Goal: Task Accomplishment & Management: Use online tool/utility

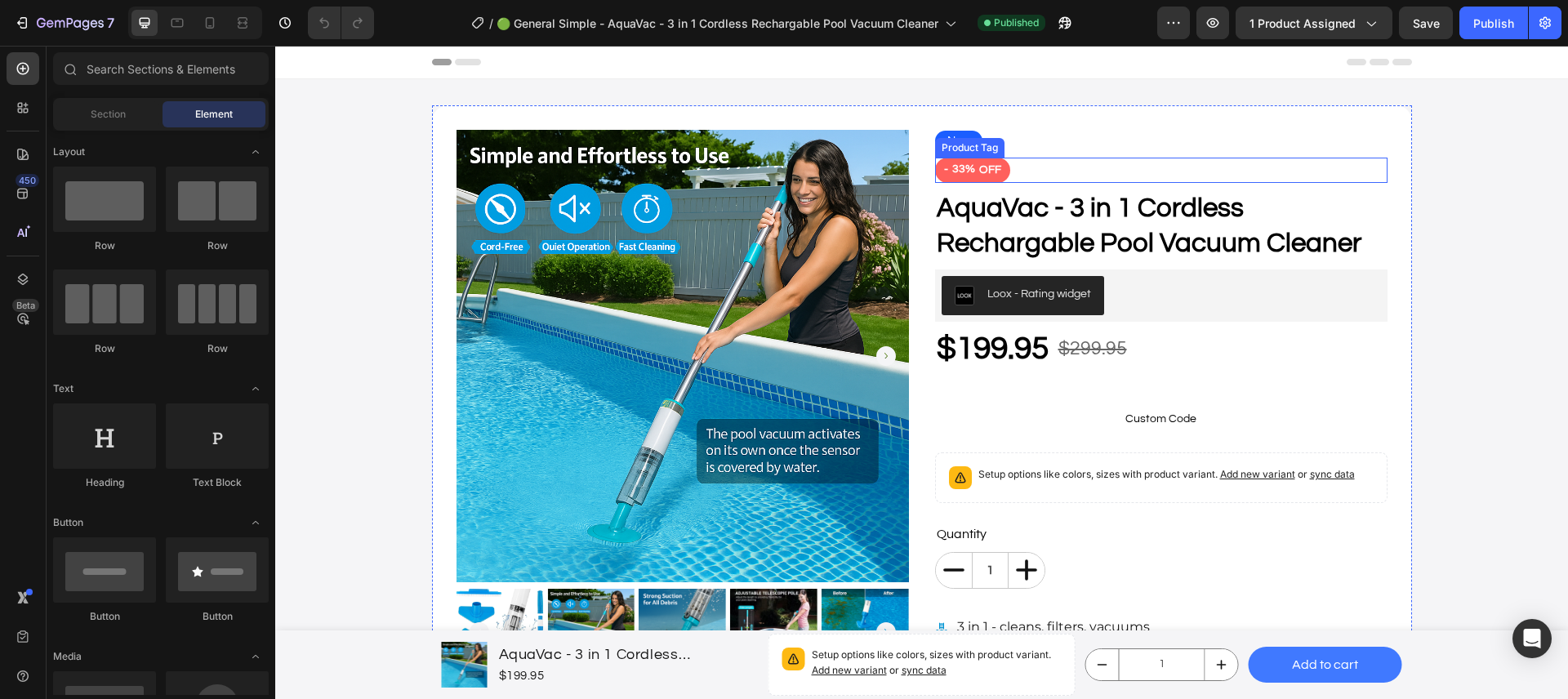
click at [958, 144] on div "Product Tag" at bounding box center [969, 147] width 63 height 14
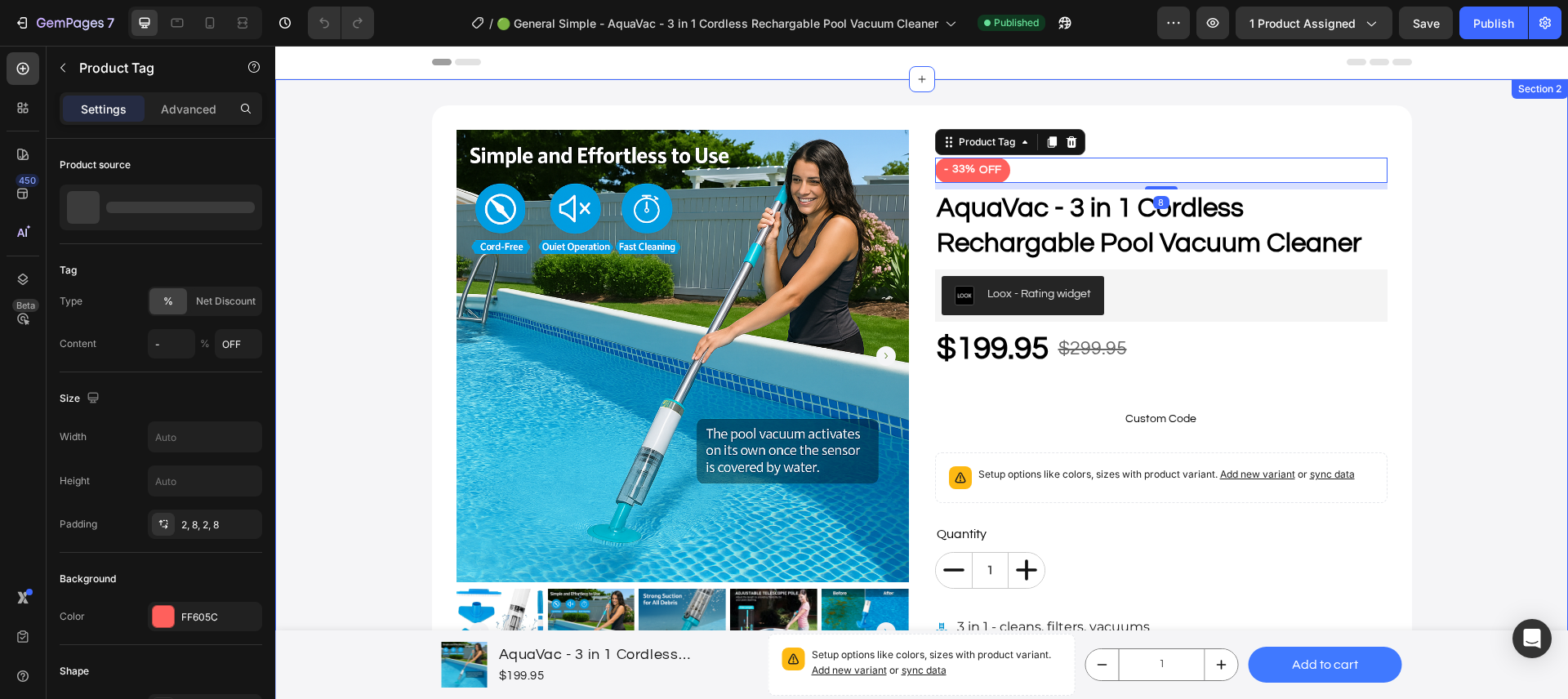
click at [958, 96] on div "Product Images New Button - 33% OFF Product Tag 8 AquaVac - 3 in 1 Cordless Rec…" at bounding box center [921, 626] width 1292 height 1094
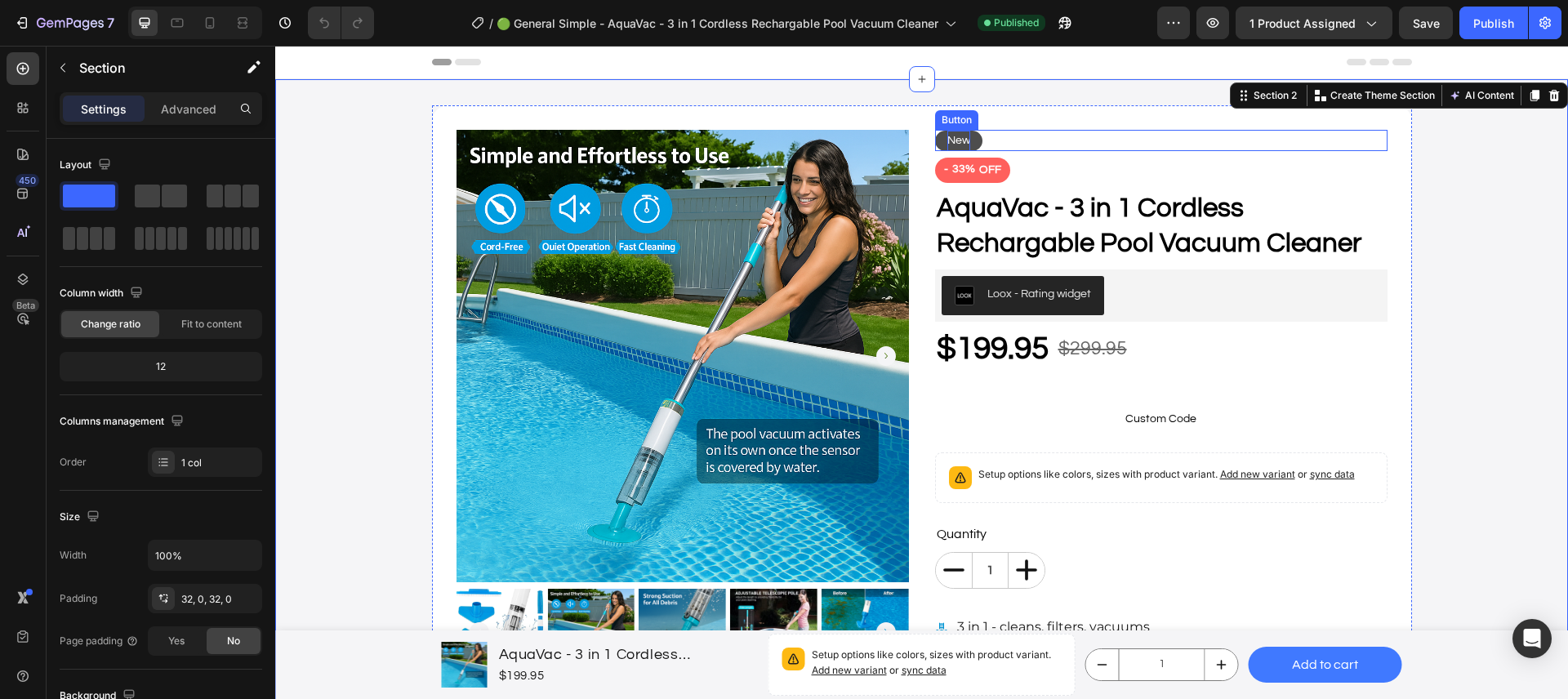
click at [950, 138] on p "New" at bounding box center [958, 141] width 23 height 20
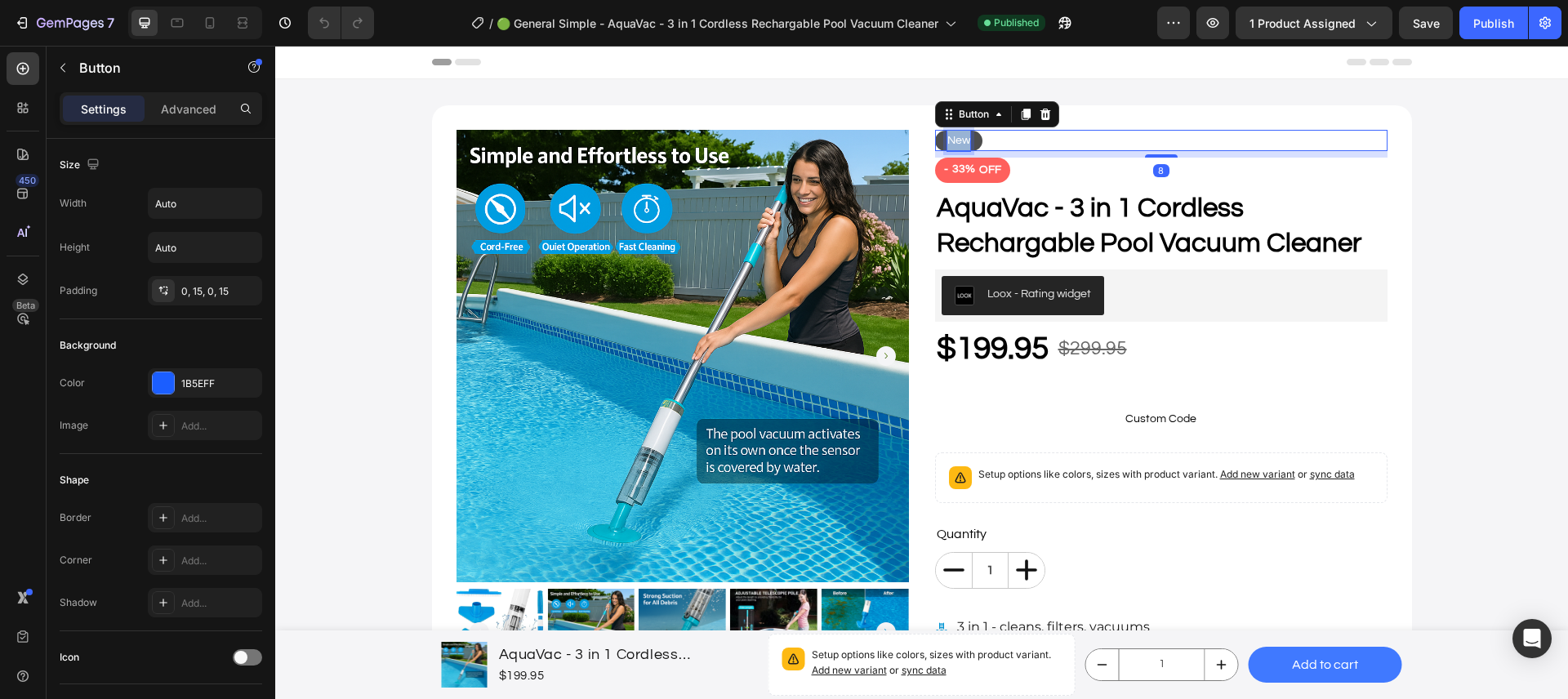
click at [950, 138] on p "New" at bounding box center [958, 141] width 23 height 20
click at [935, 131] on button "in" at bounding box center [951, 141] width 33 height 20
click at [935, 131] on button "In" at bounding box center [951, 141] width 33 height 20
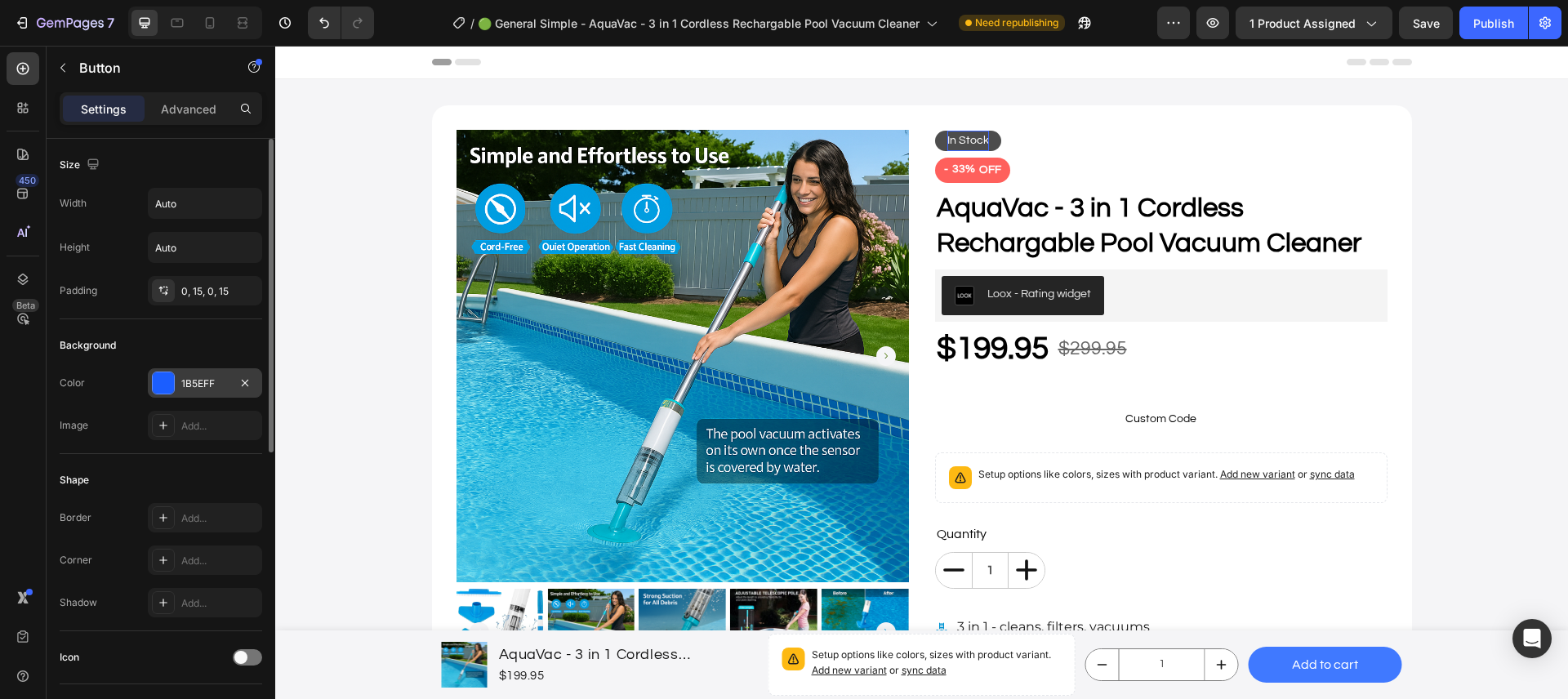
click at [200, 372] on div "1B5EFF" at bounding box center [205, 383] width 115 height 30
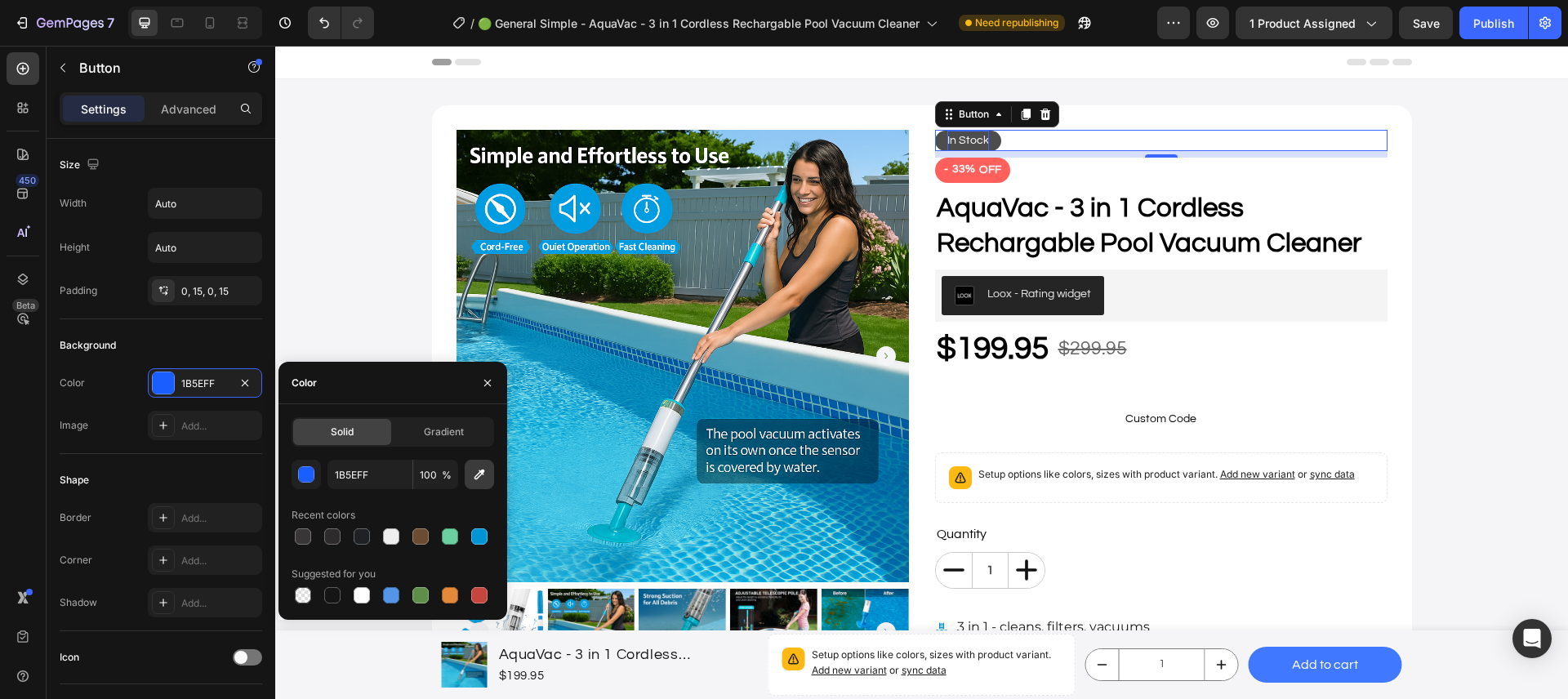
click at [482, 484] on button "button" at bounding box center [479, 474] width 30 height 30
type input "32CA43"
click at [1488, 223] on div "Product Images In Stock Button 8 - 33% OFF Product Tag AquaVac - 3 in 1 Cordles…" at bounding box center [921, 626] width 1292 height 1041
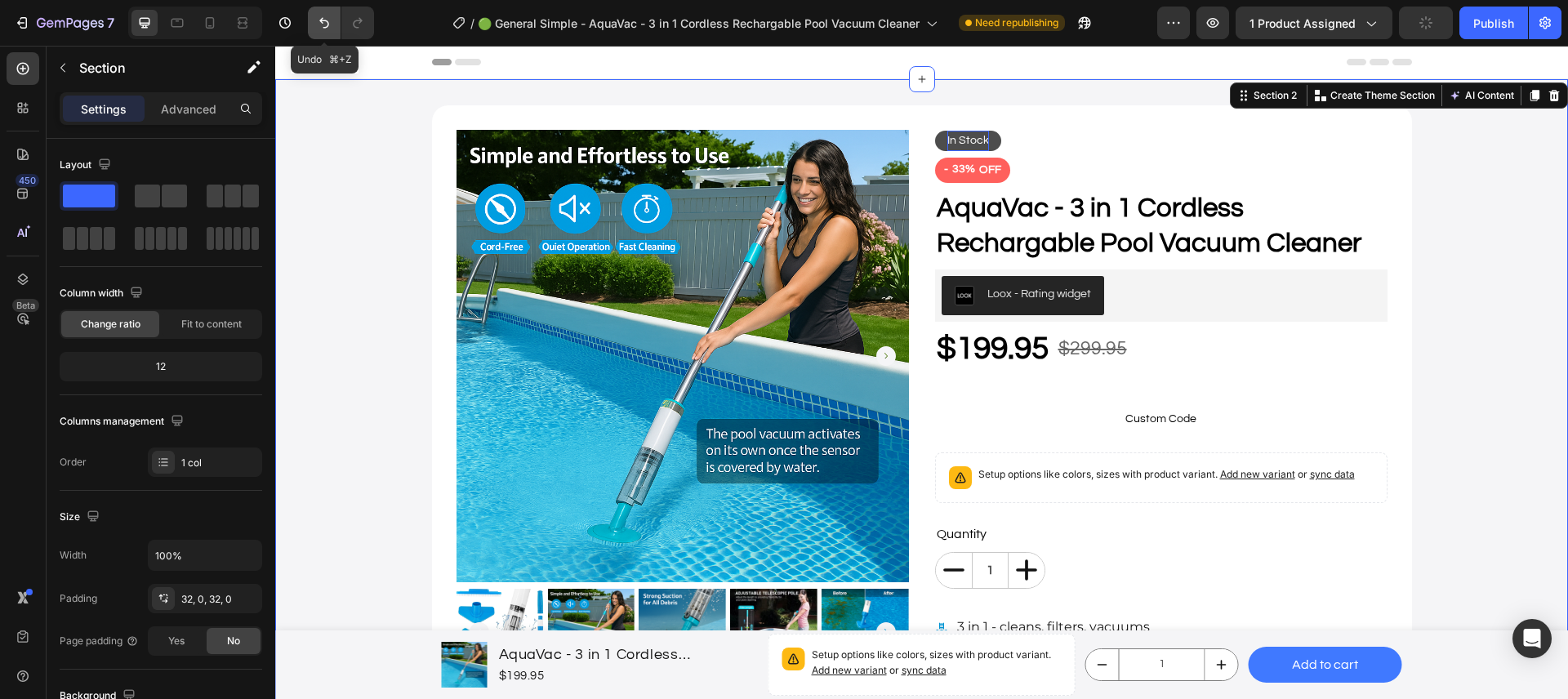
click at [313, 20] on button "Undo/Redo" at bounding box center [324, 23] width 32 height 32
click at [948, 144] on p "In Stock" at bounding box center [968, 141] width 42 height 20
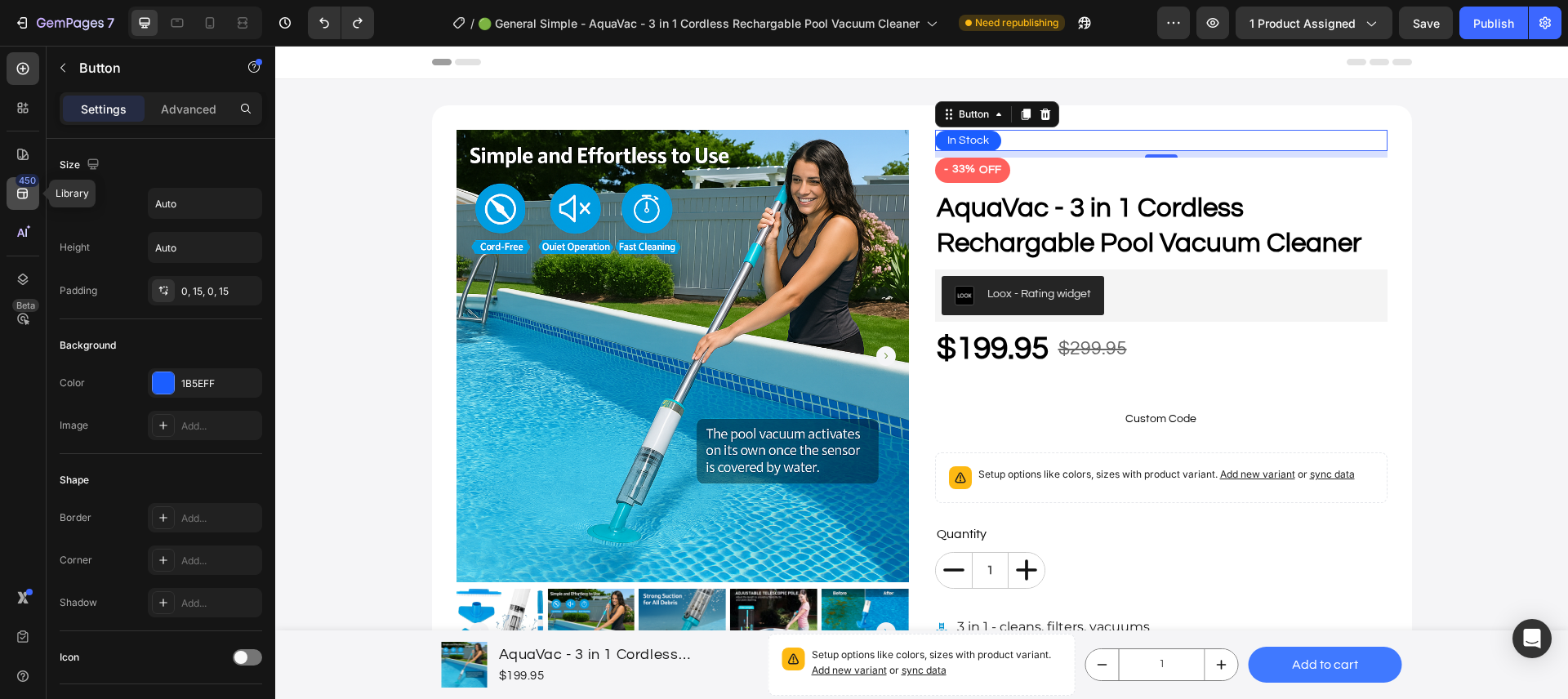
click at [11, 198] on div "450" at bounding box center [23, 194] width 32 height 32
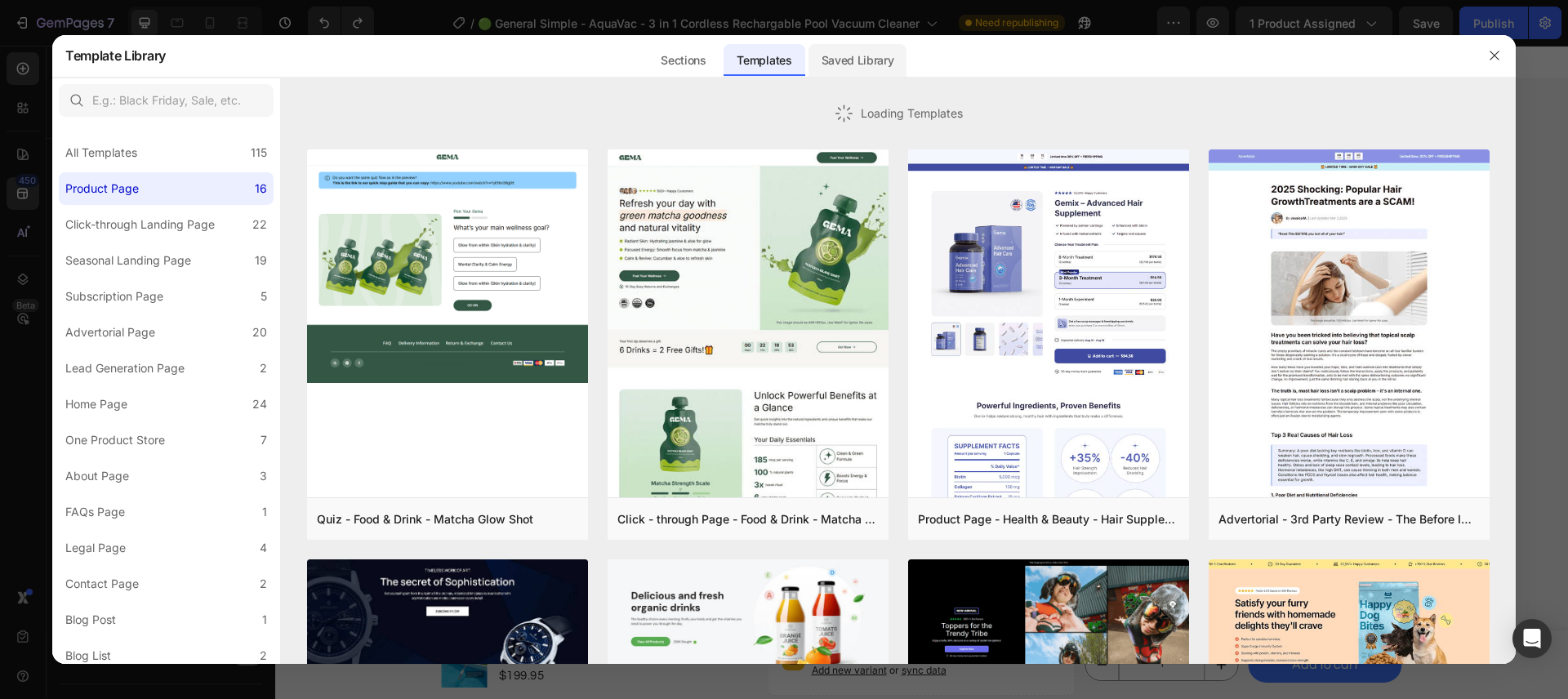
click at [852, 62] on div "Saved Library" at bounding box center [857, 60] width 98 height 32
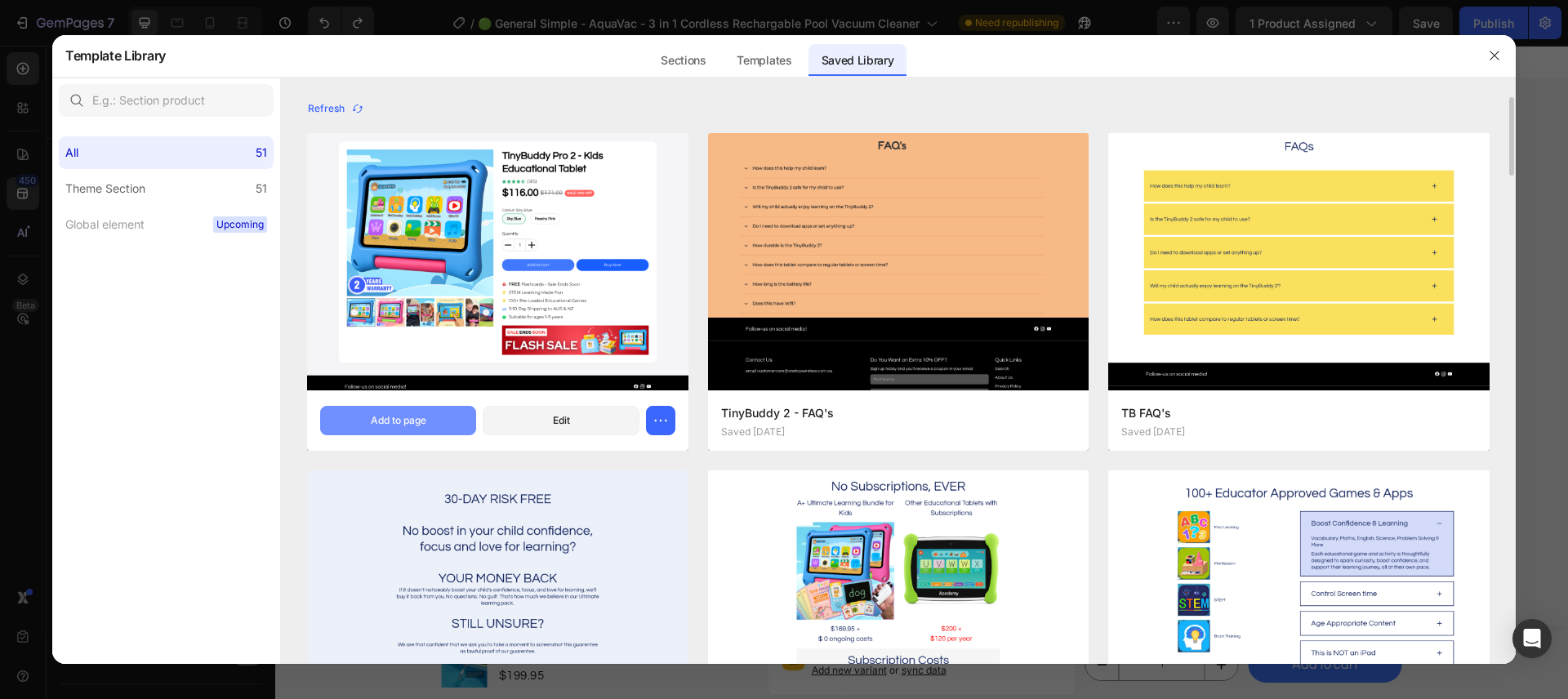
click at [390, 431] on button "Add to page" at bounding box center [398, 420] width 156 height 30
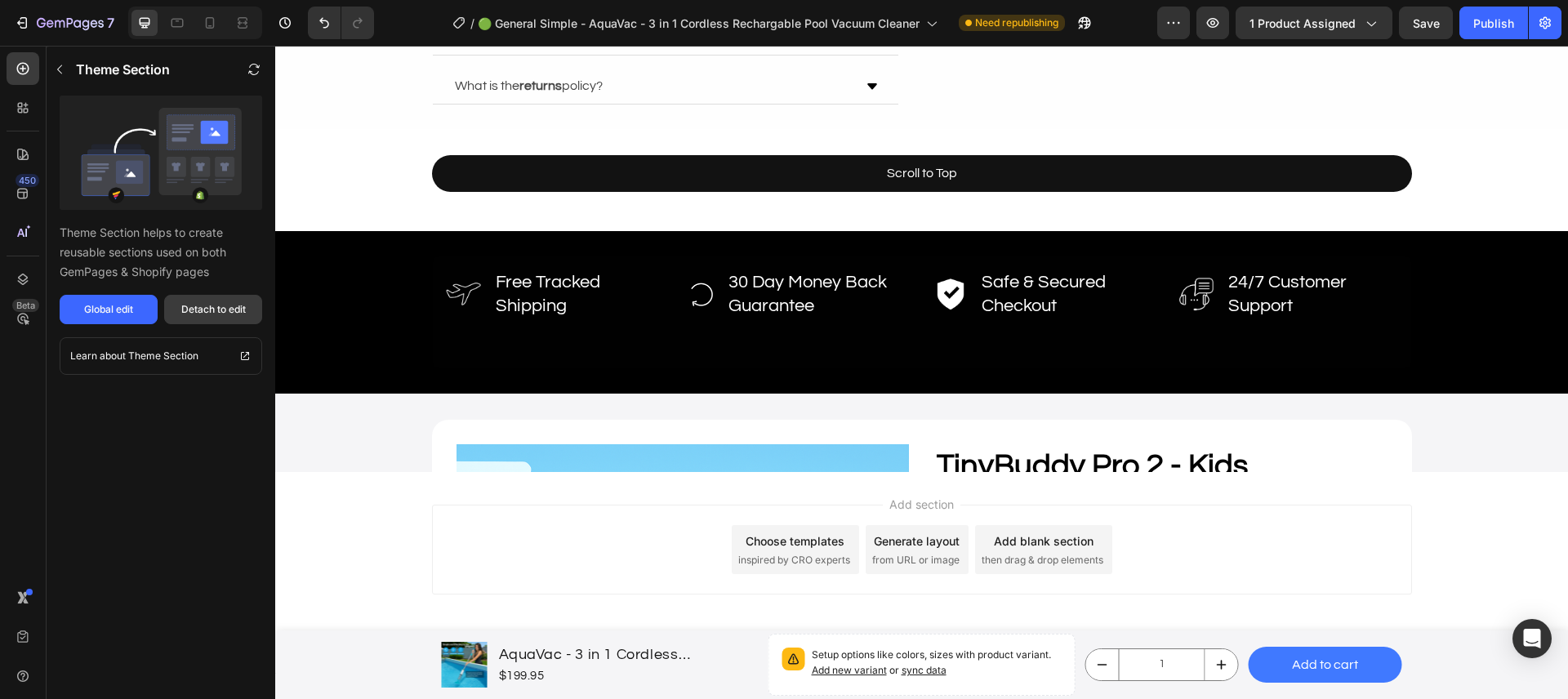
click at [231, 316] on div "Detach to edit" at bounding box center [214, 309] width 65 height 14
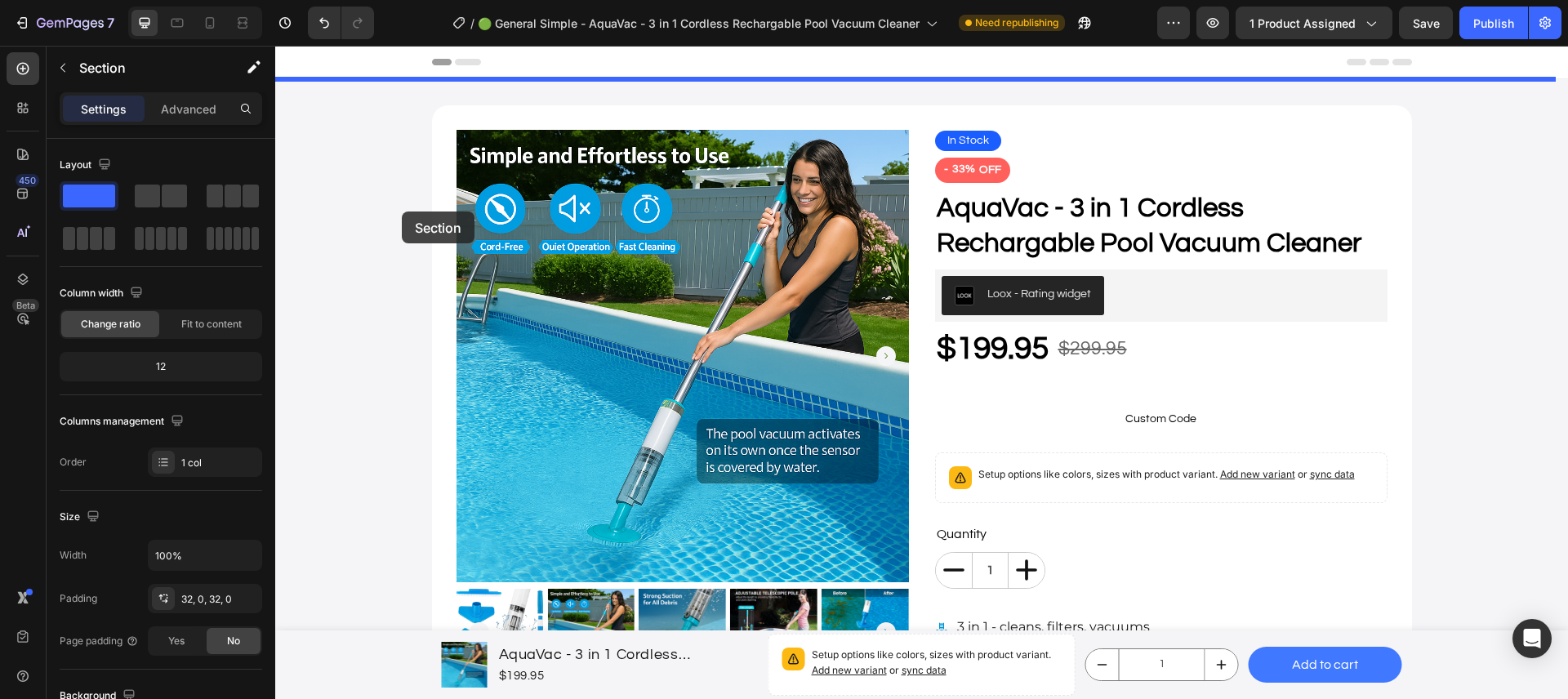
drag, startPoint x: 333, startPoint y: 476, endPoint x: 397, endPoint y: 140, distance: 342.0
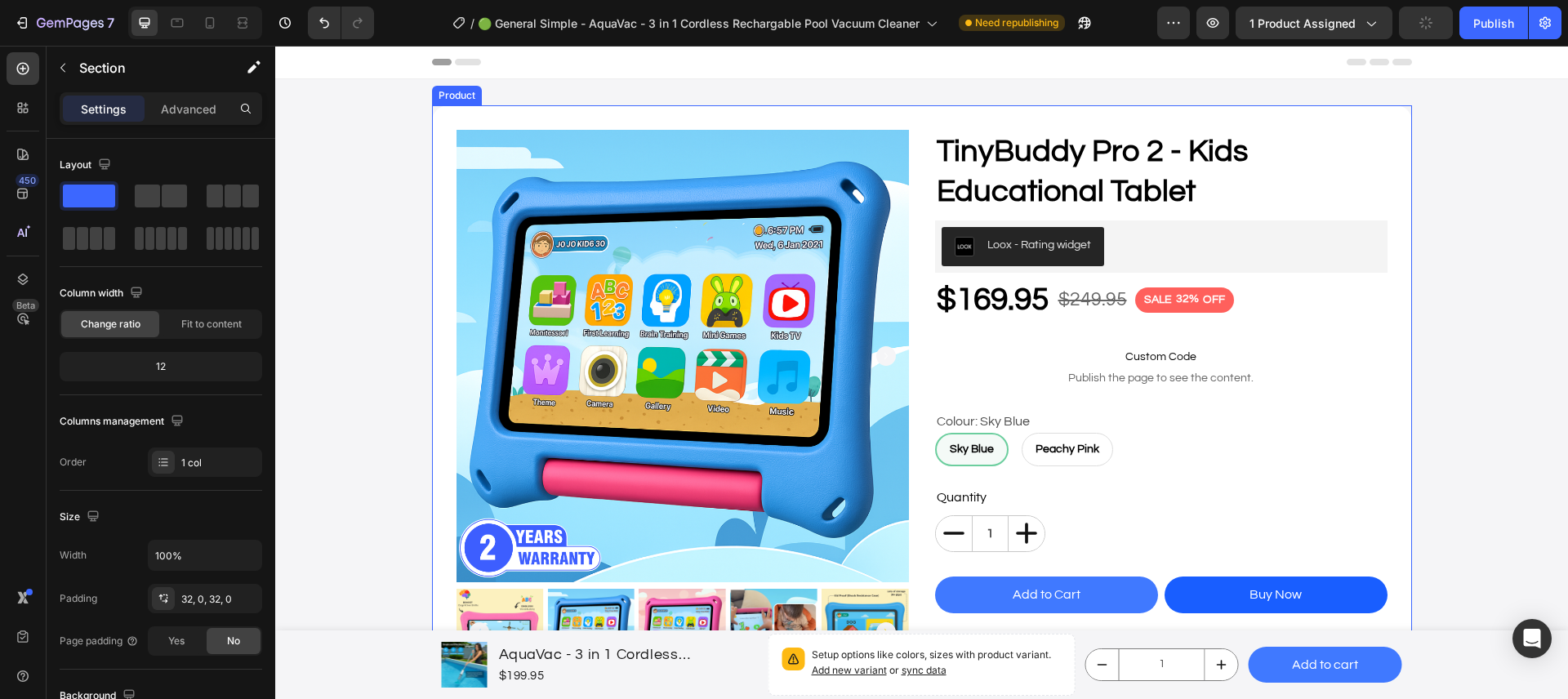
click at [649, 117] on div "Product Images TinyBuddy Pro 2 - Kids Educational Tablet Product Title Loox - R…" at bounding box center [922, 497] width 980 height 784
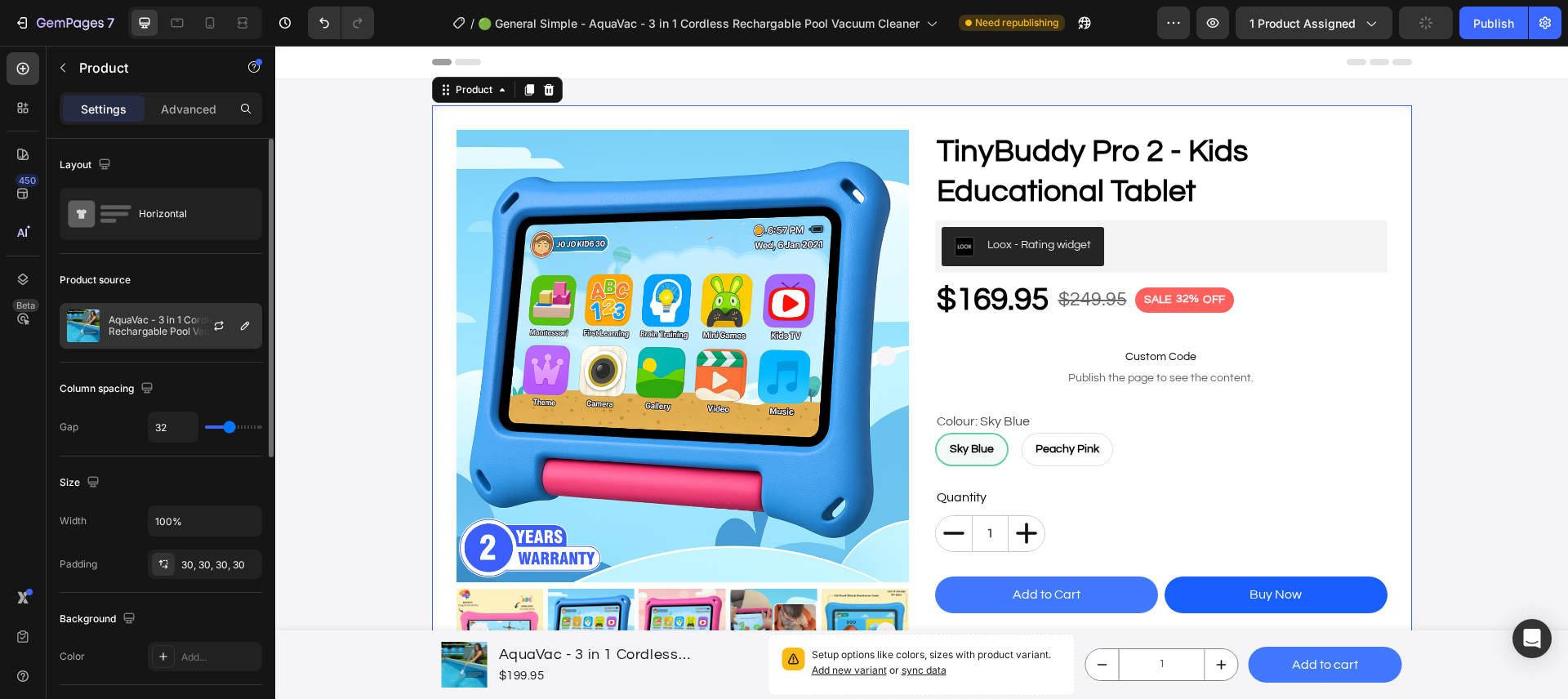
click at [163, 335] on p "AquaVac - 3 in 1 Cordless Rechargable Pool Vacuum Cleaner" at bounding box center [182, 325] width 146 height 23
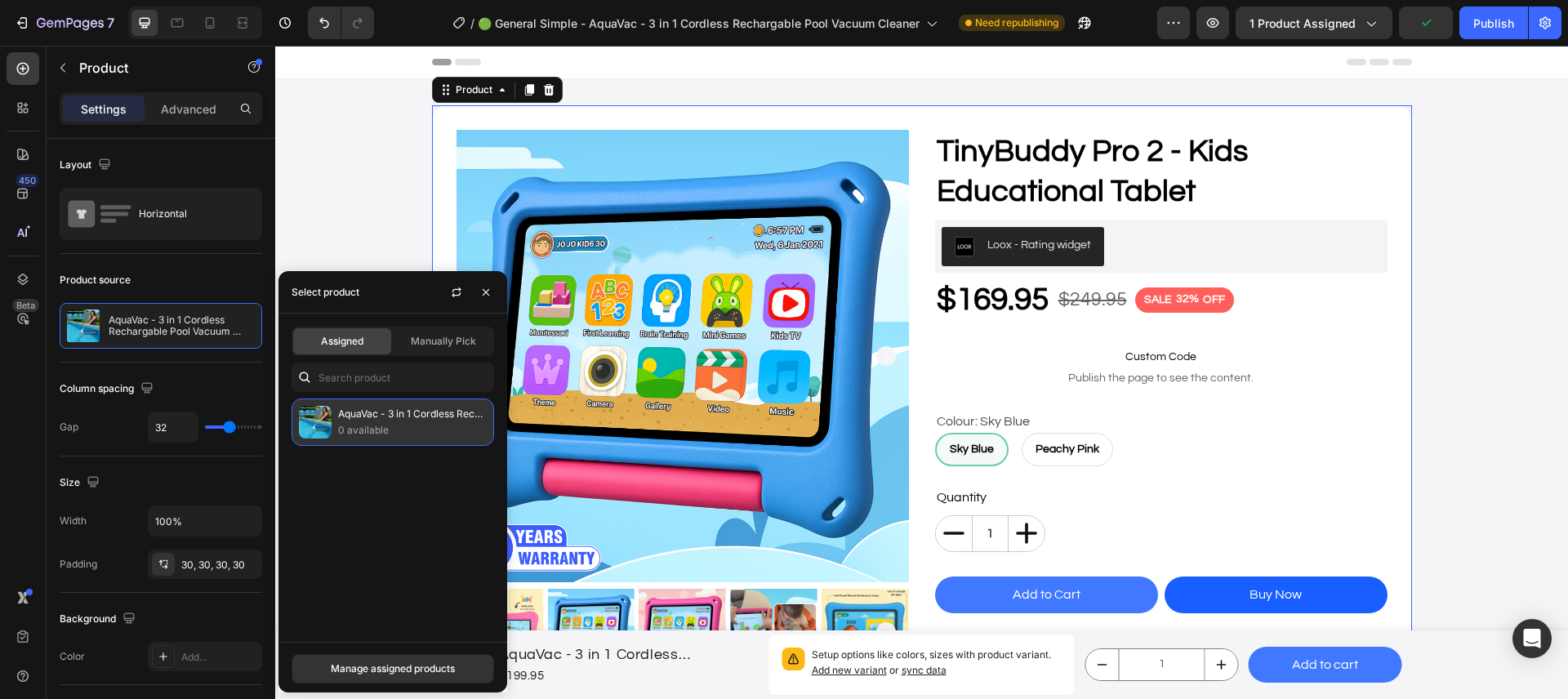
click at [387, 420] on p "AquaVac - 3 in 1 Cordless Rechargable Pool Vacuum Cleaner" at bounding box center [412, 414] width 149 height 16
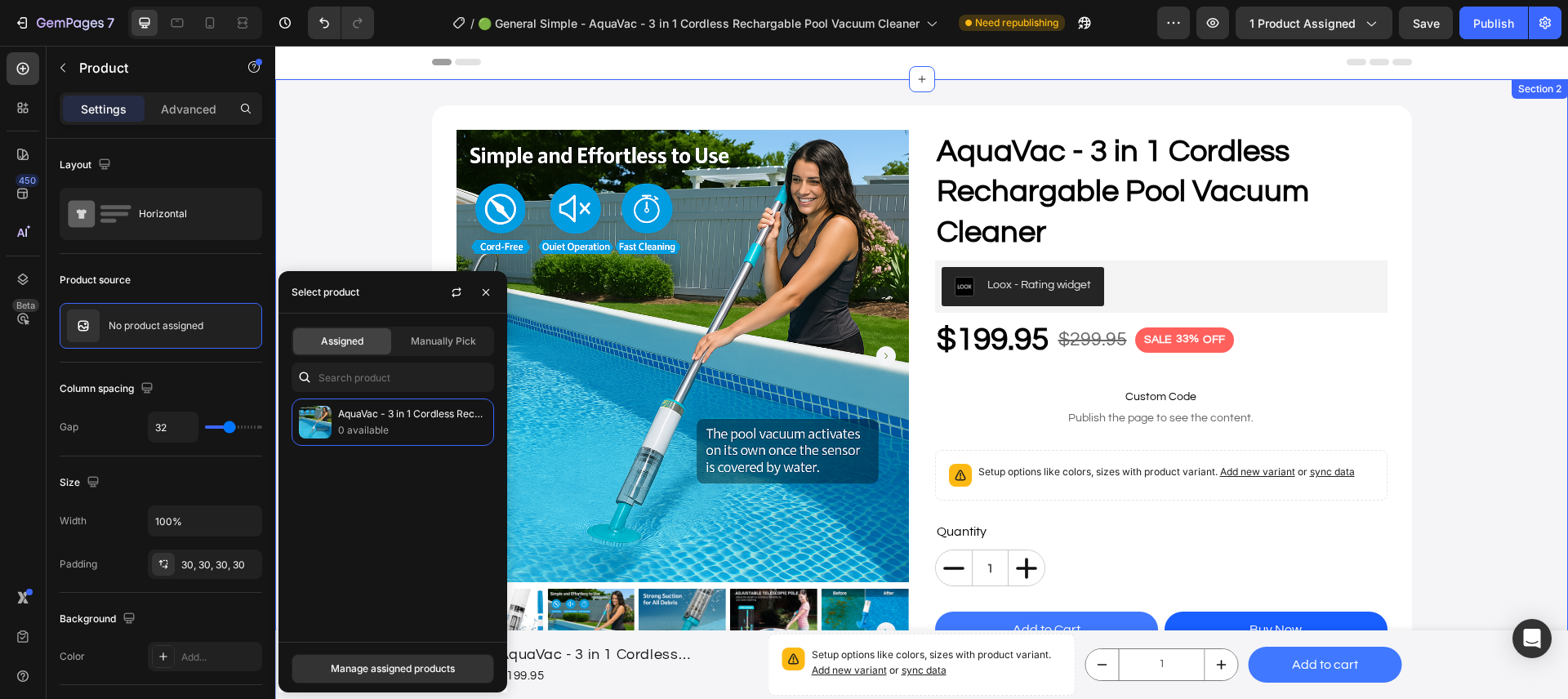
click at [375, 218] on div "Product Images AquaVac - 3 in 1 Cordless Rechargable Pool Vacuum Cleaner Produc…" at bounding box center [921, 521] width 1292 height 831
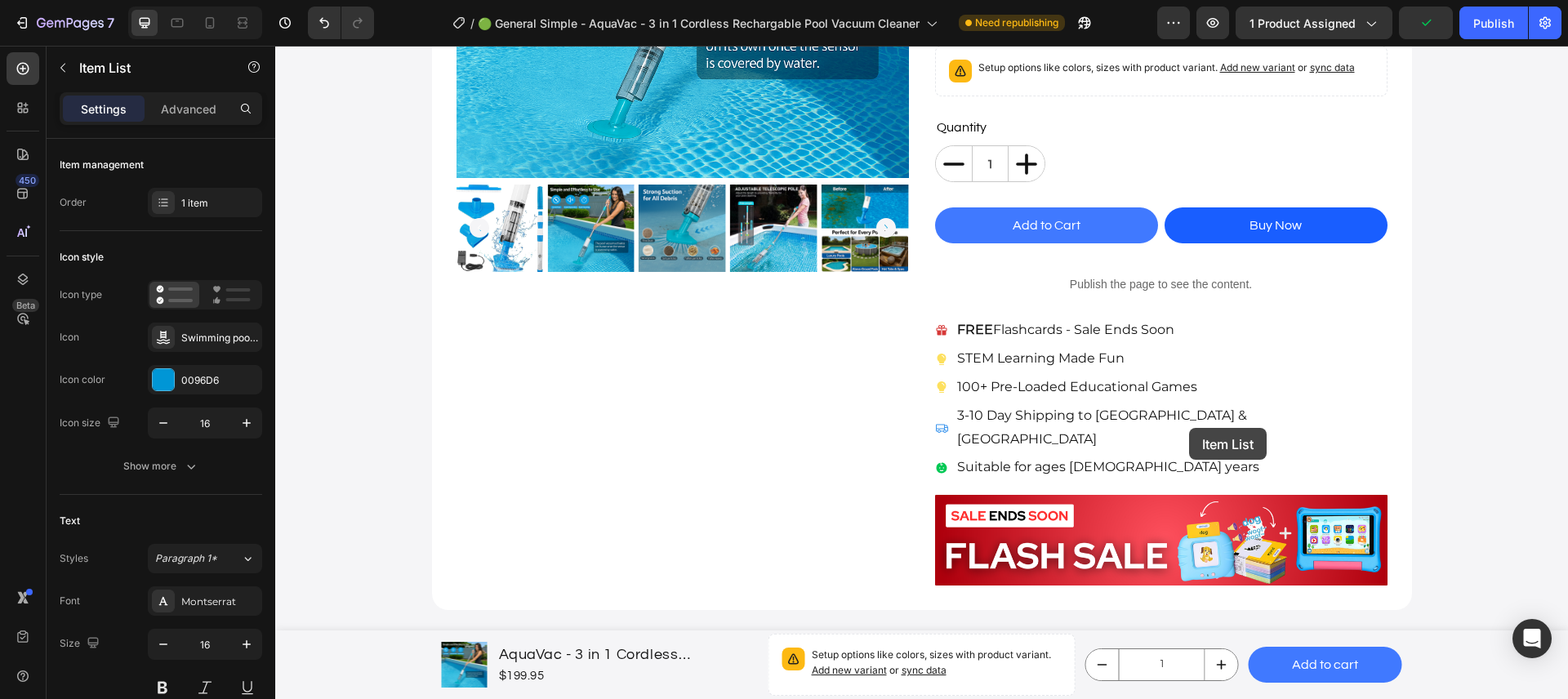
scroll to position [403, 0]
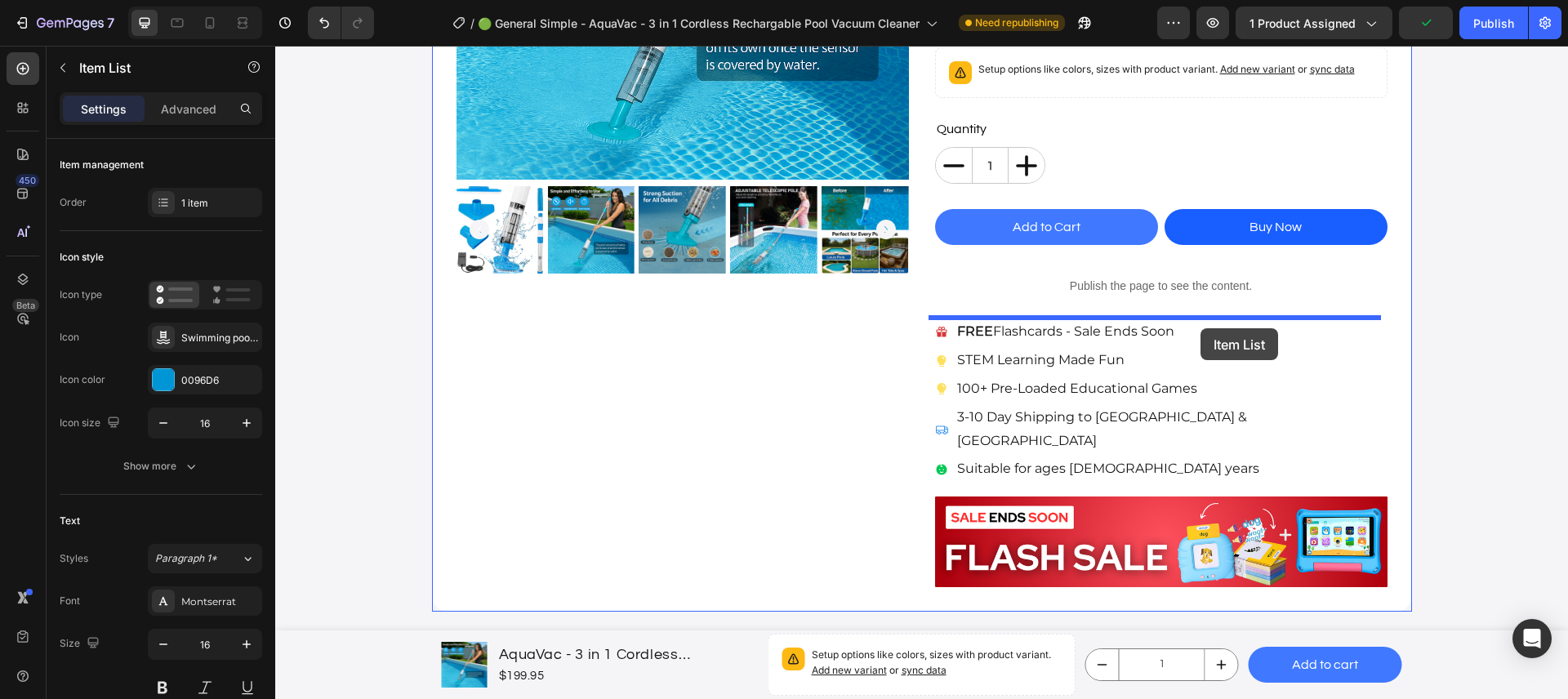
drag, startPoint x: 1188, startPoint y: 430, endPoint x: 1200, endPoint y: 329, distance: 101.7
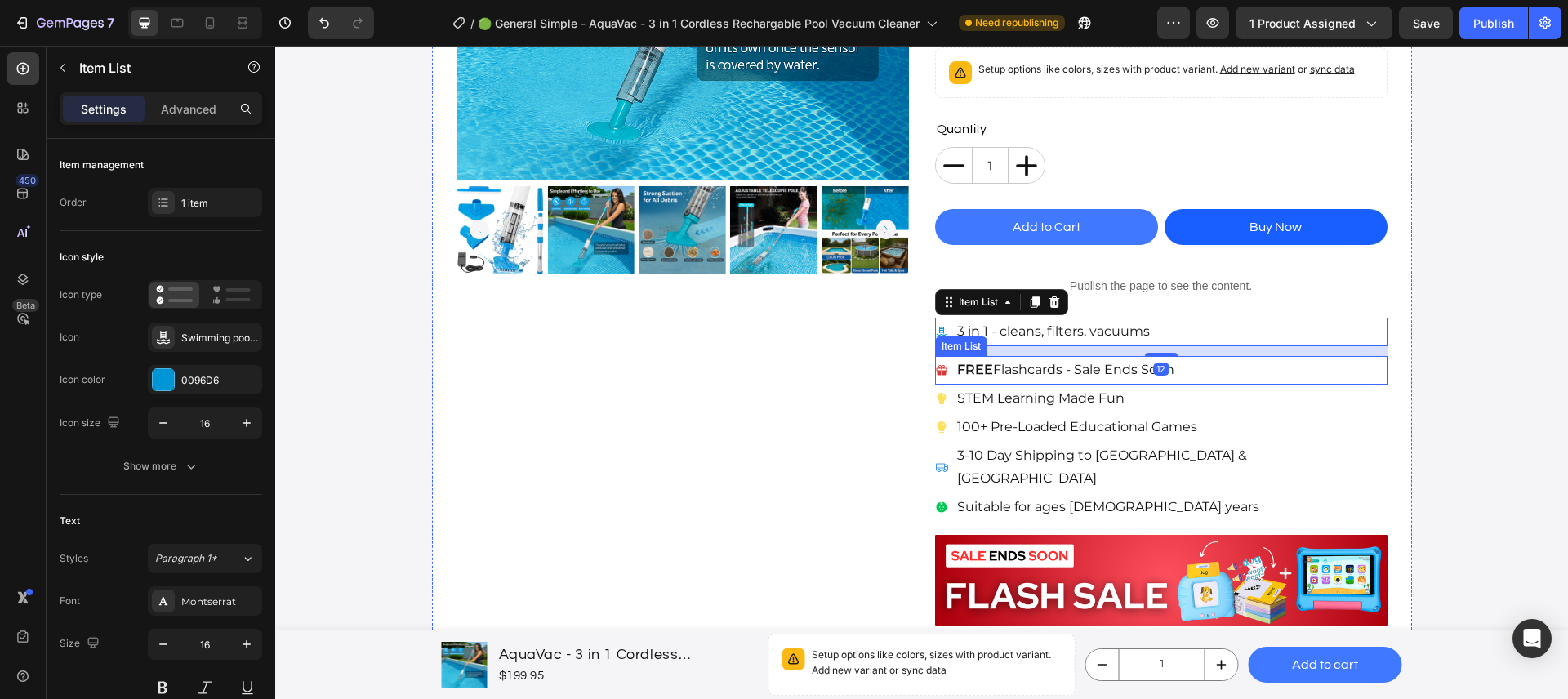
click at [1352, 367] on div "FREE Flashcards - Sale Ends Soon" at bounding box center [1161, 370] width 452 height 29
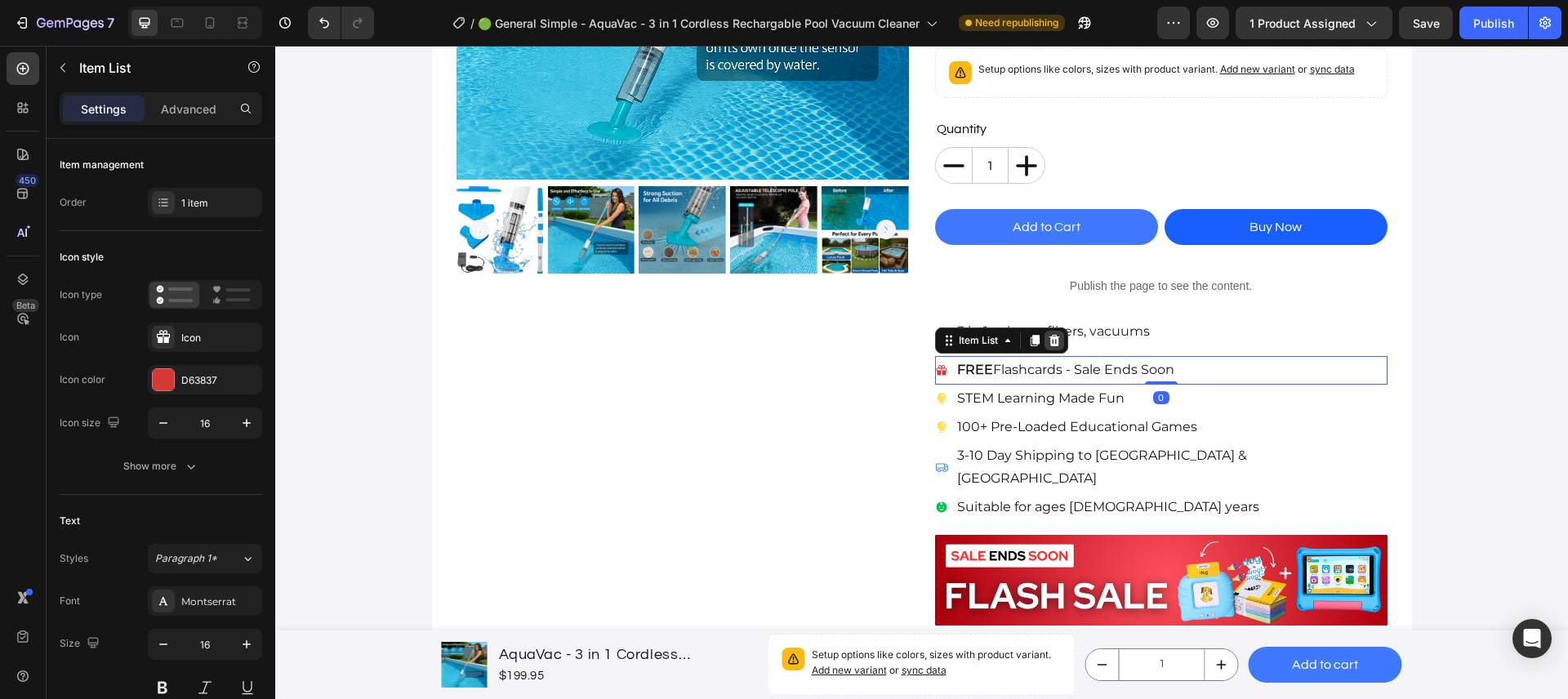
click at [1050, 342] on icon at bounding box center [1054, 340] width 13 height 13
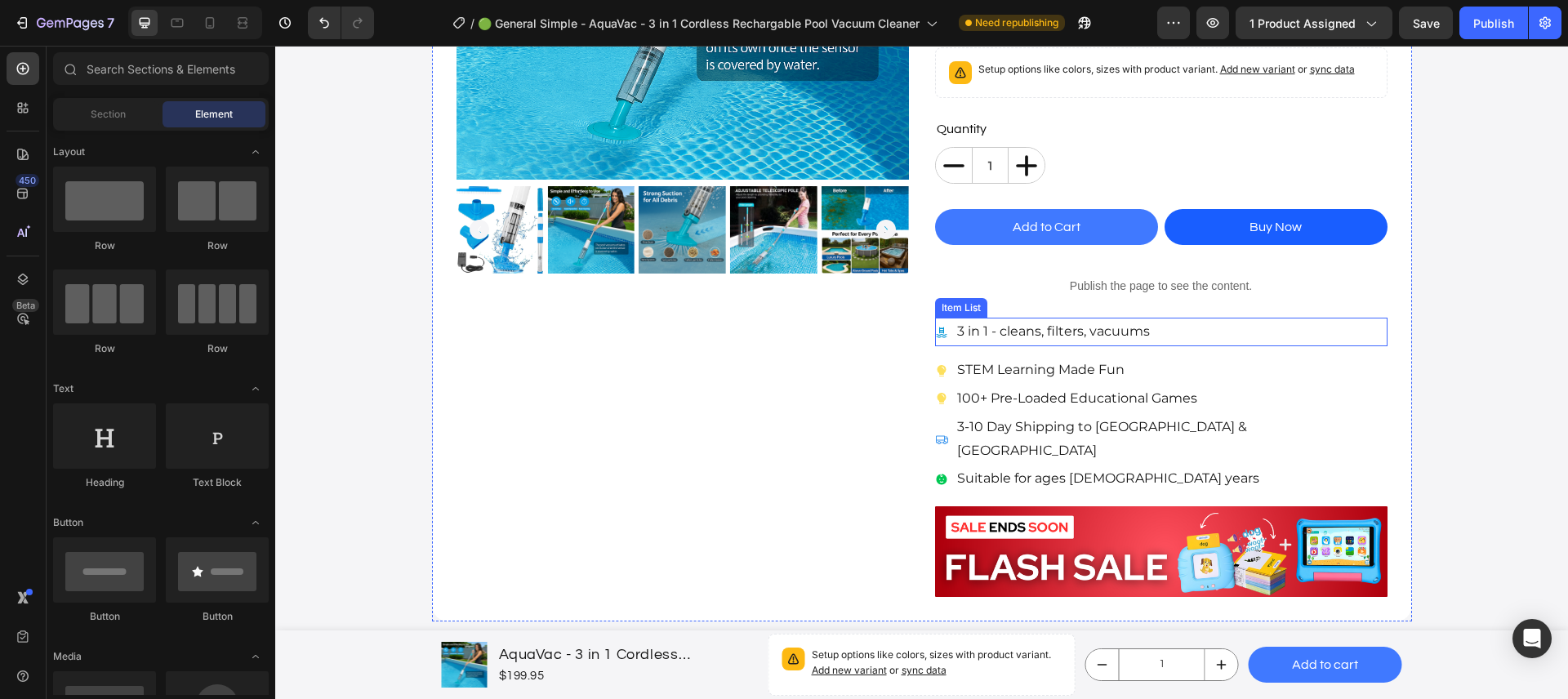
click at [1043, 358] on p "STEM Learning Made Fun" at bounding box center [1040, 370] width 167 height 24
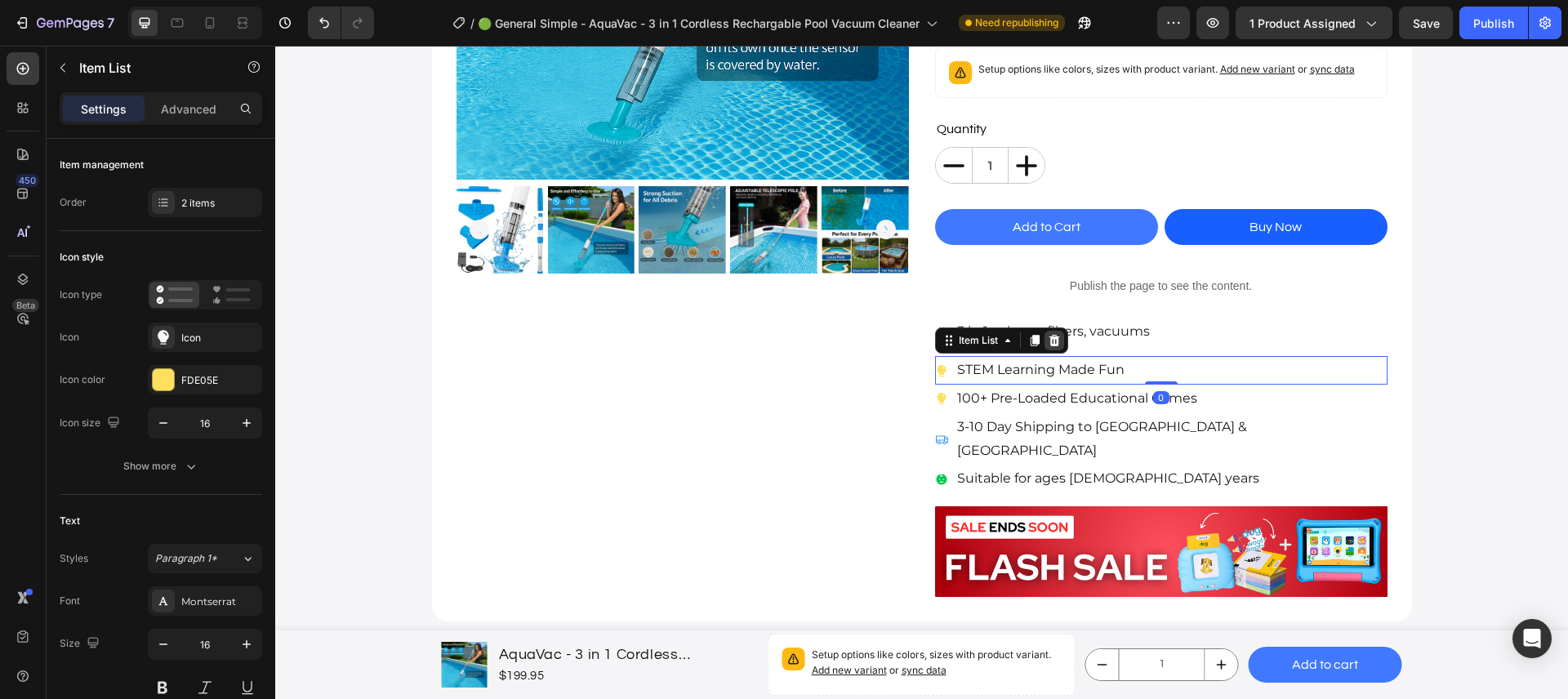
click at [1049, 342] on icon at bounding box center [1054, 340] width 13 height 13
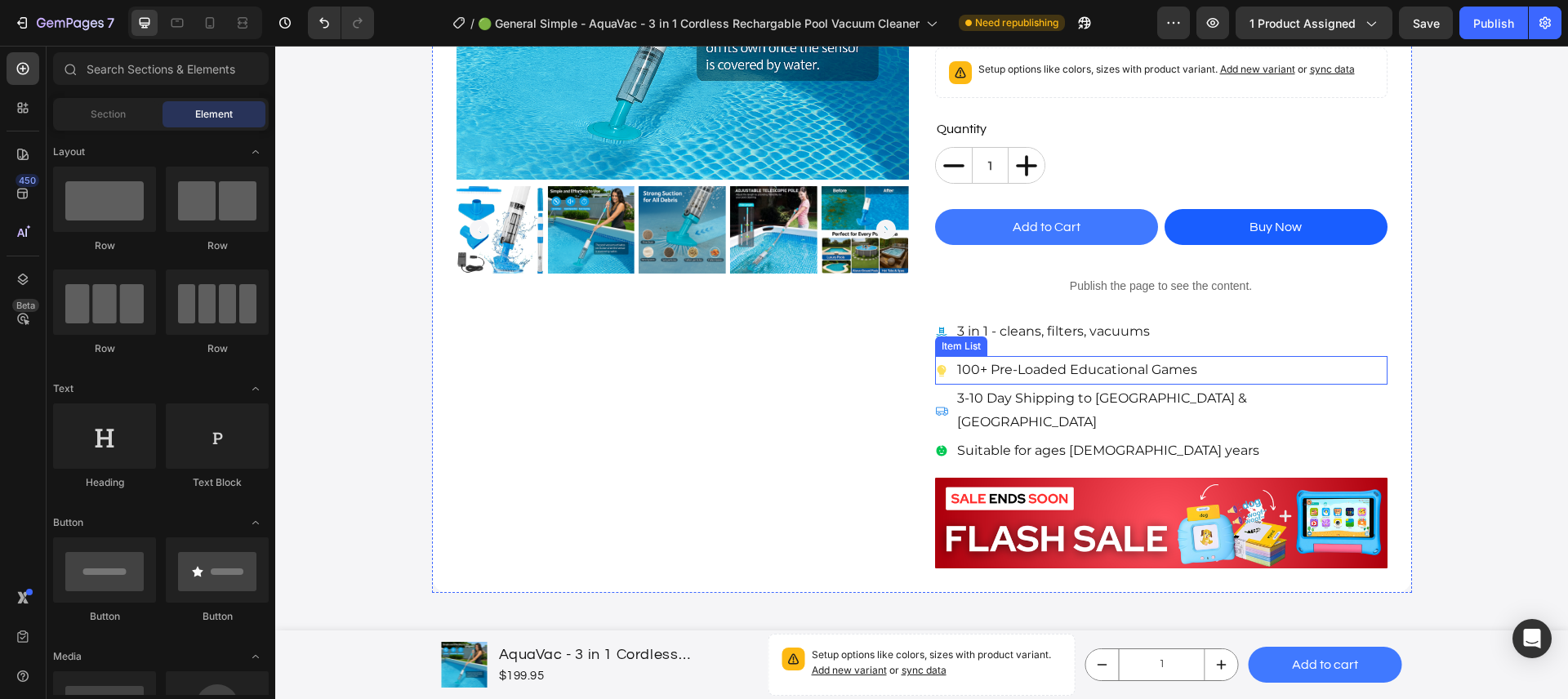
click at [1044, 356] on div "100+ Pre-Loaded Educational Games" at bounding box center [1076, 370] width 245 height 29
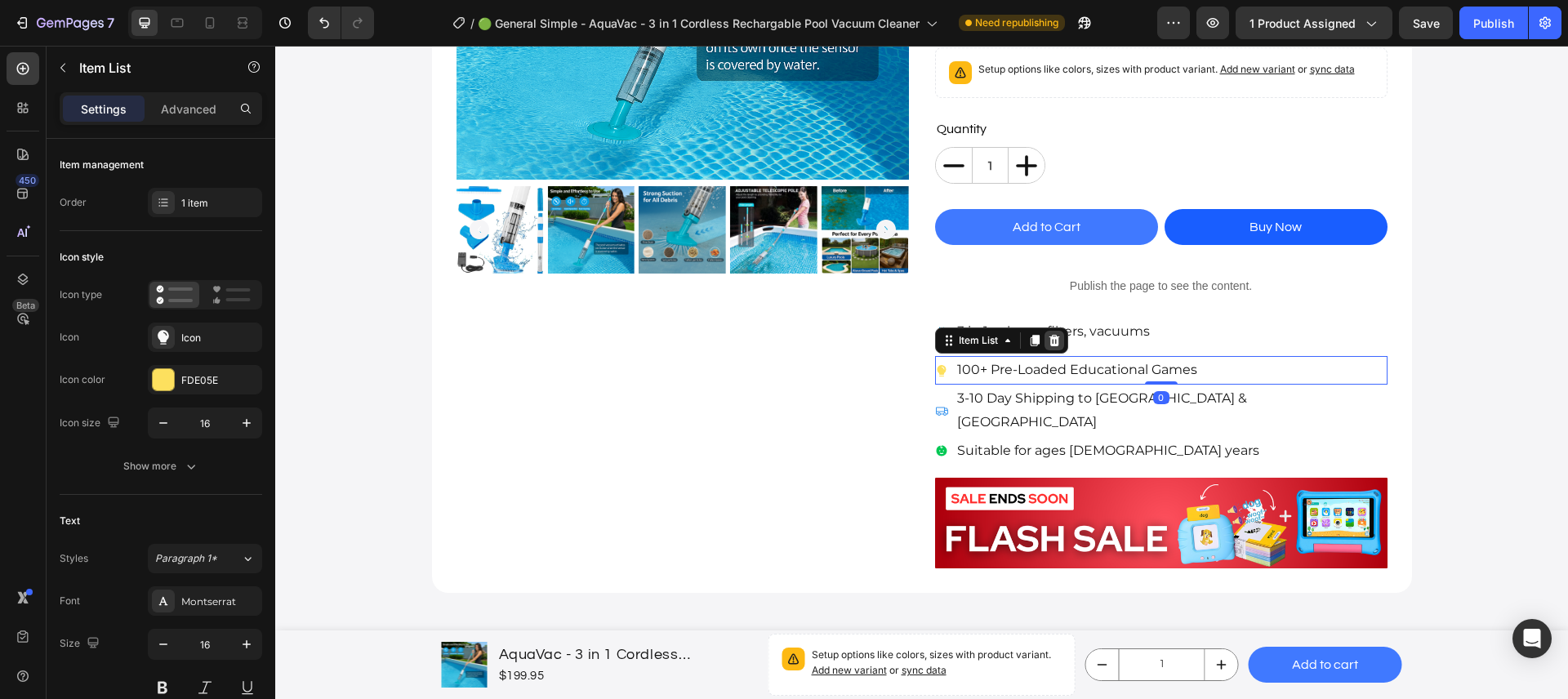
click at [1048, 345] on icon at bounding box center [1054, 340] width 11 height 11
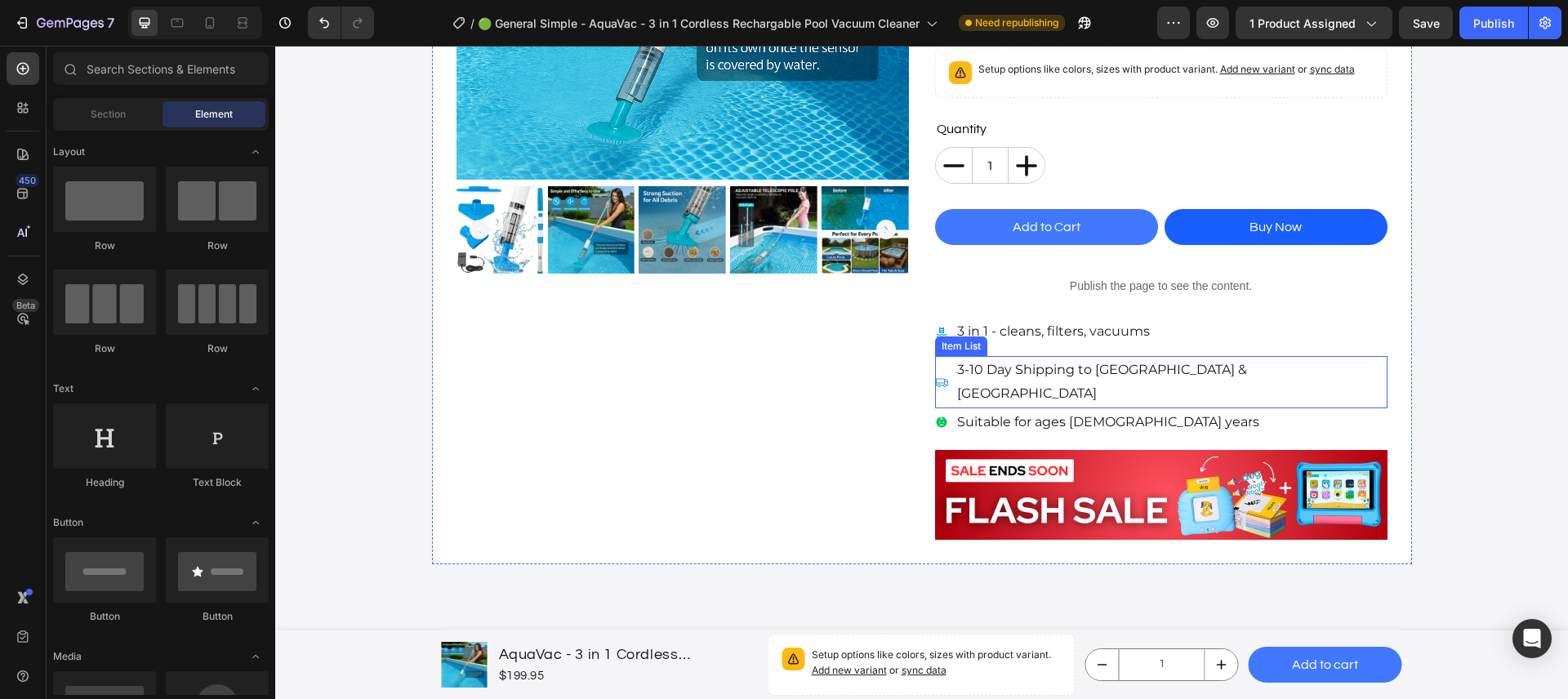
click at [1062, 362] on p "3-10 Day Shipping to [GEOGRAPHIC_DATA] & [GEOGRAPHIC_DATA]" at bounding box center [1171, 382] width 428 height 48
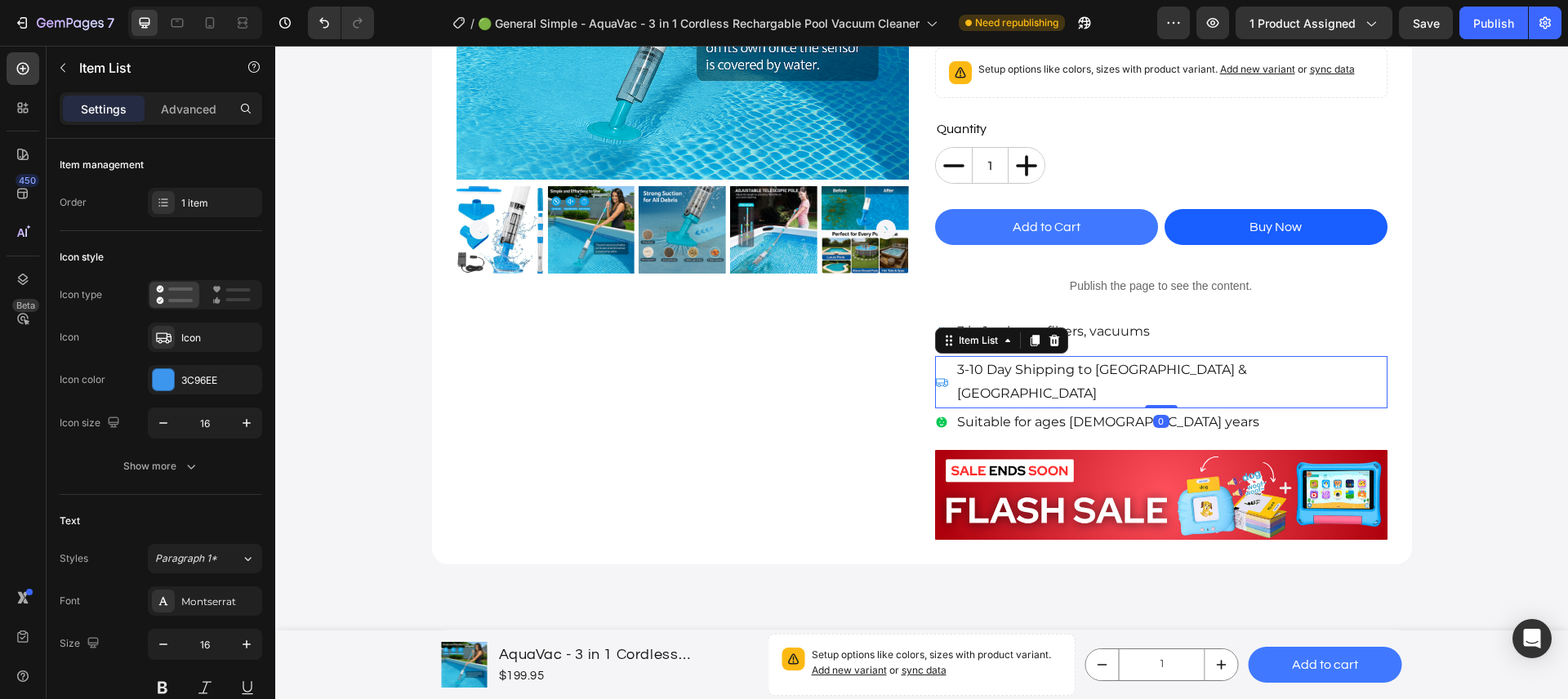
click at [1049, 349] on div at bounding box center [1054, 340] width 20 height 20
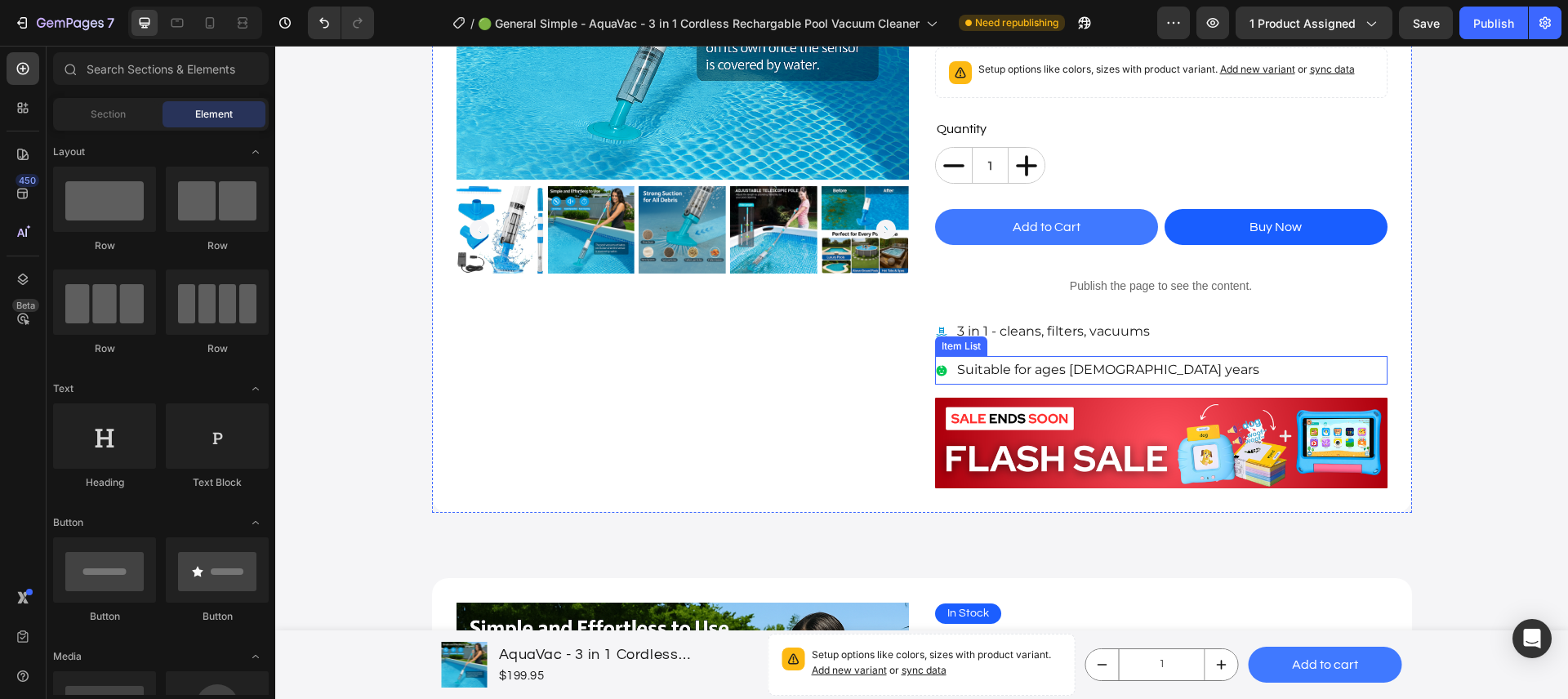
click at [1055, 363] on p "Suitable for ages [DEMOGRAPHIC_DATA] years" at bounding box center [1108, 370] width 302 height 24
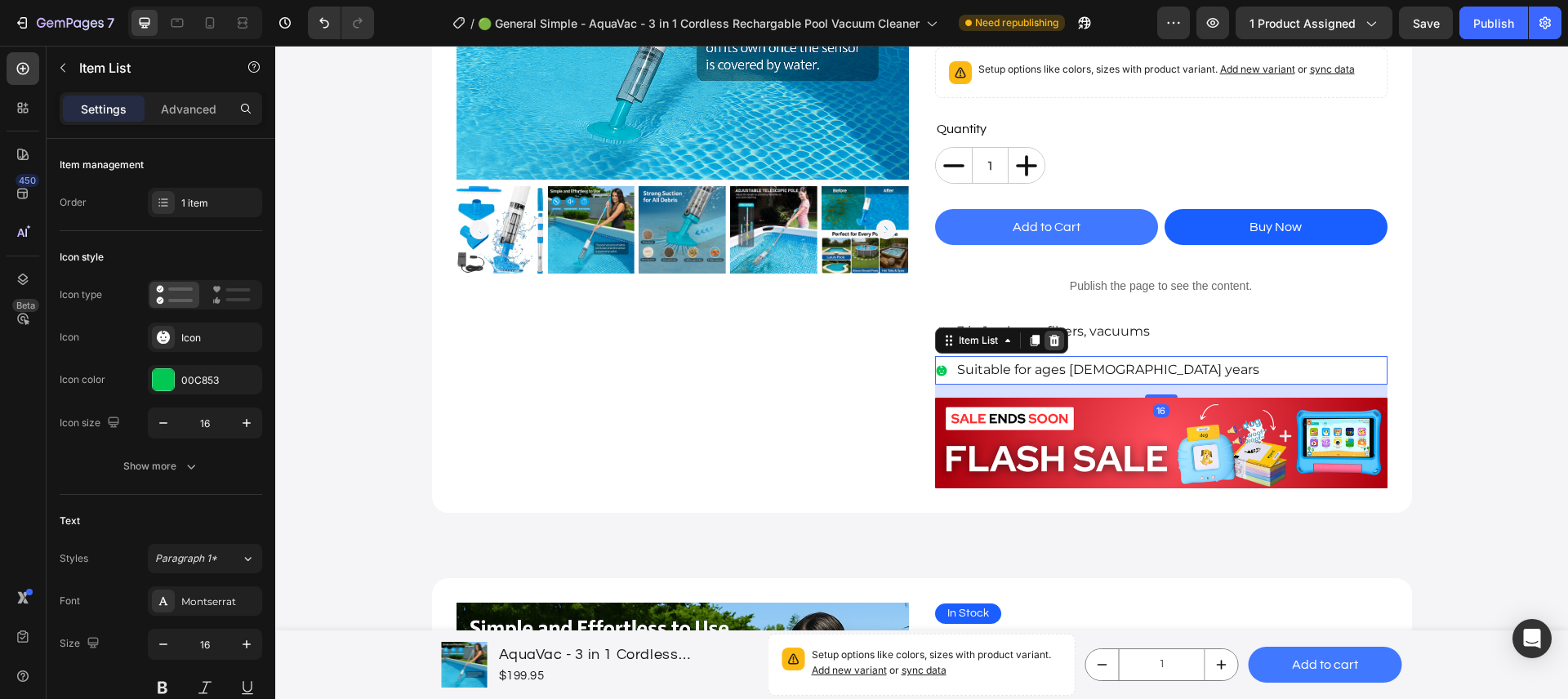
click at [1050, 349] on div at bounding box center [1054, 340] width 20 height 20
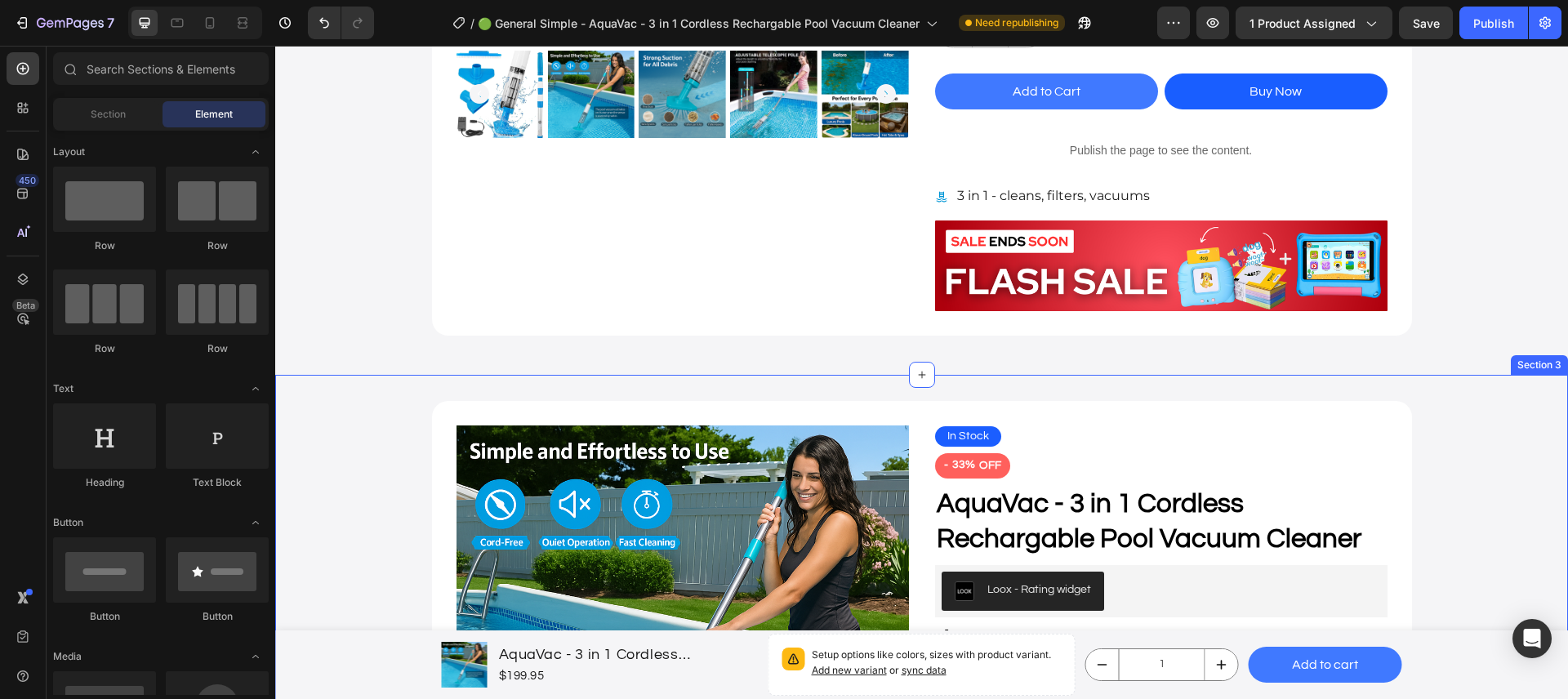
scroll to position [521, 0]
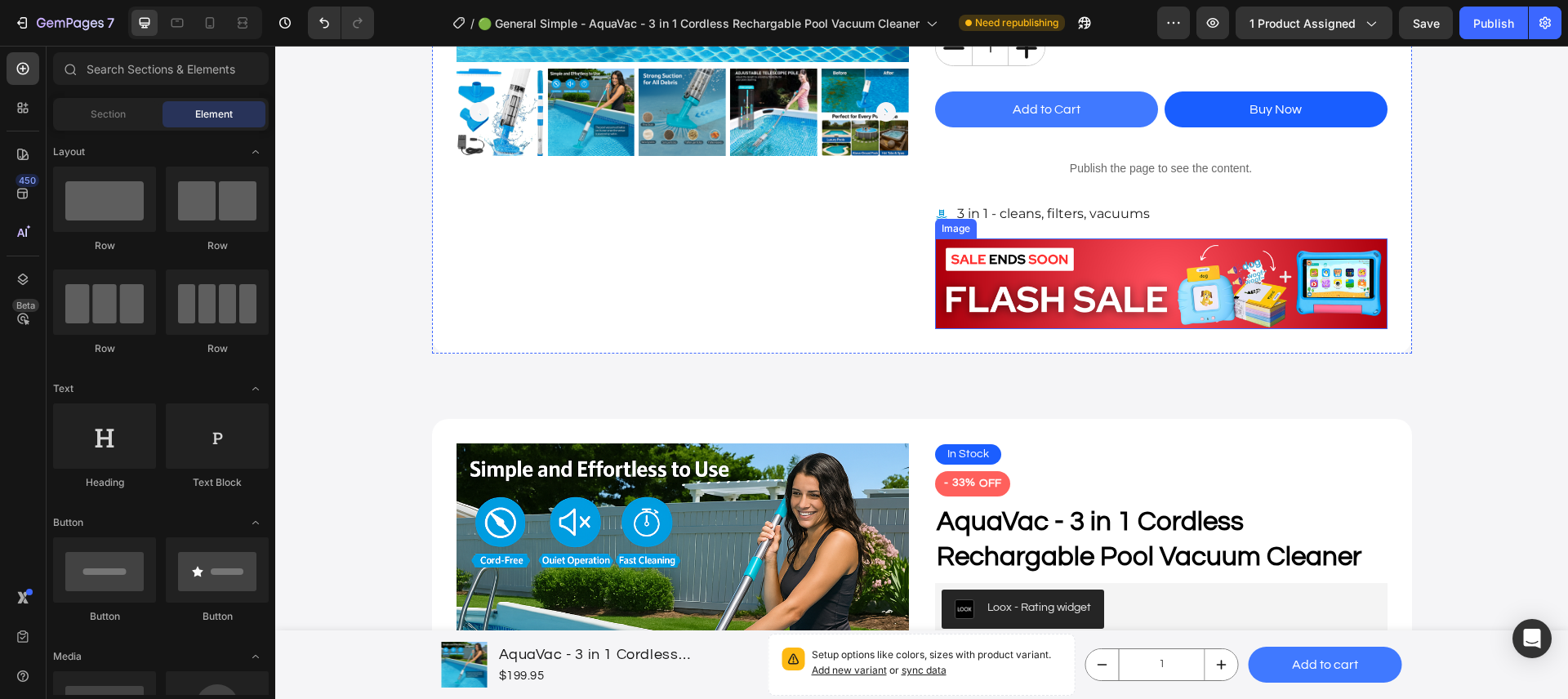
click at [1040, 302] on img at bounding box center [1161, 284] width 452 height 91
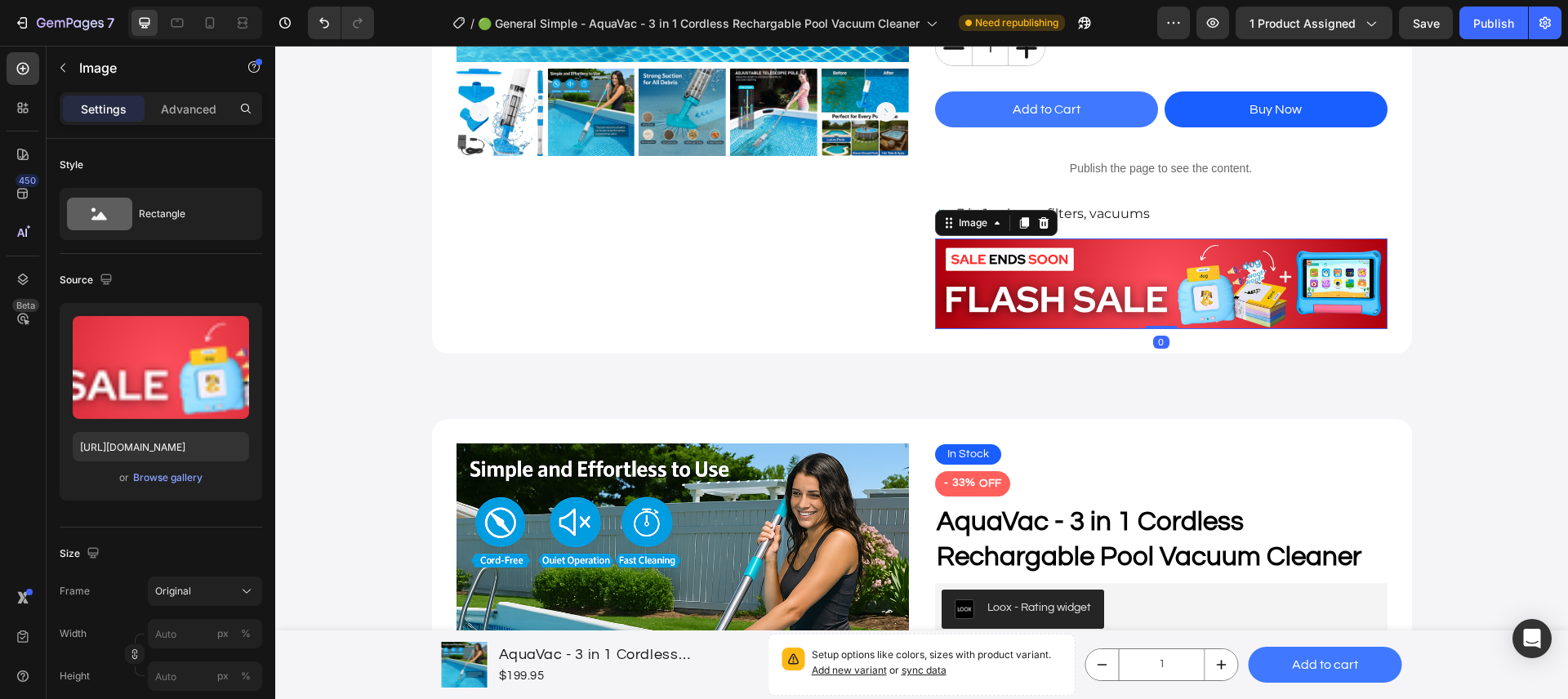
click at [1037, 225] on icon at bounding box center [1043, 223] width 11 height 11
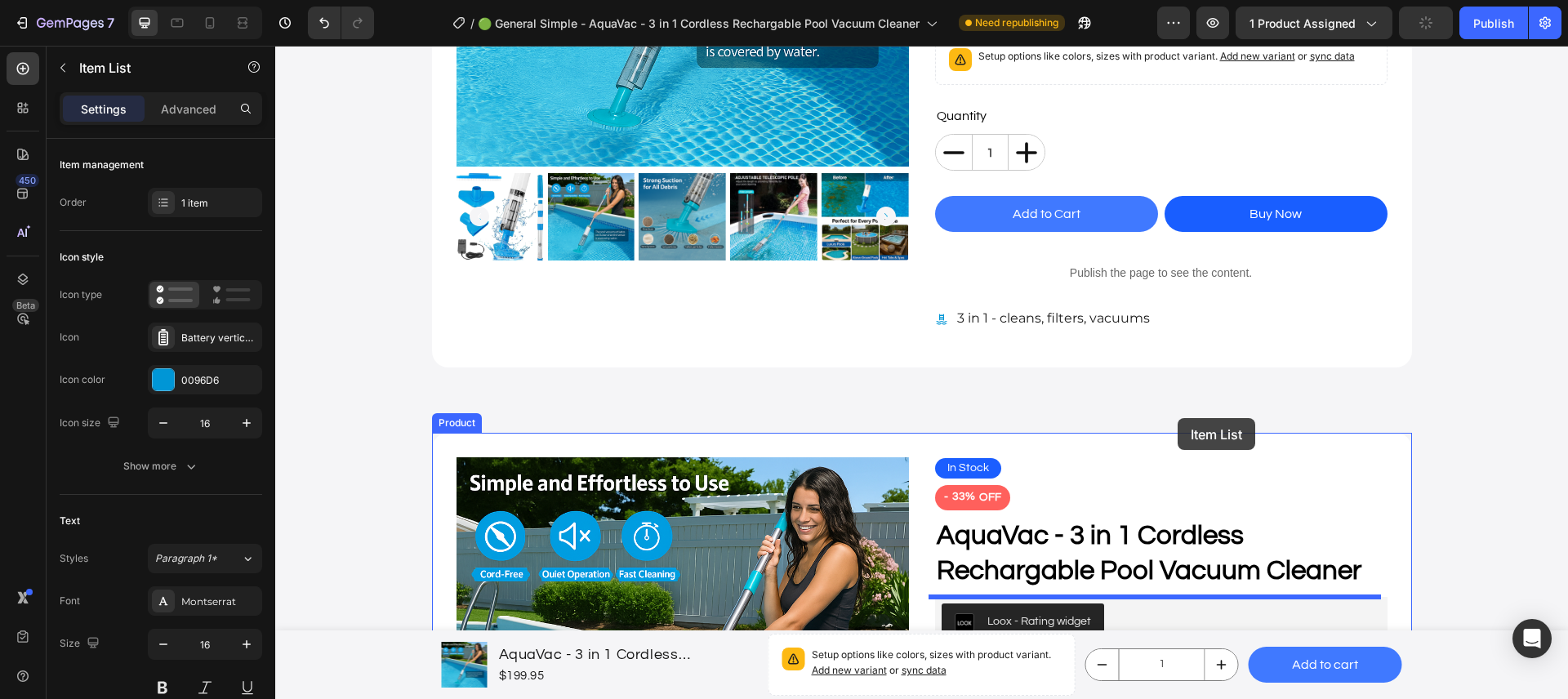
scroll to position [432, 0]
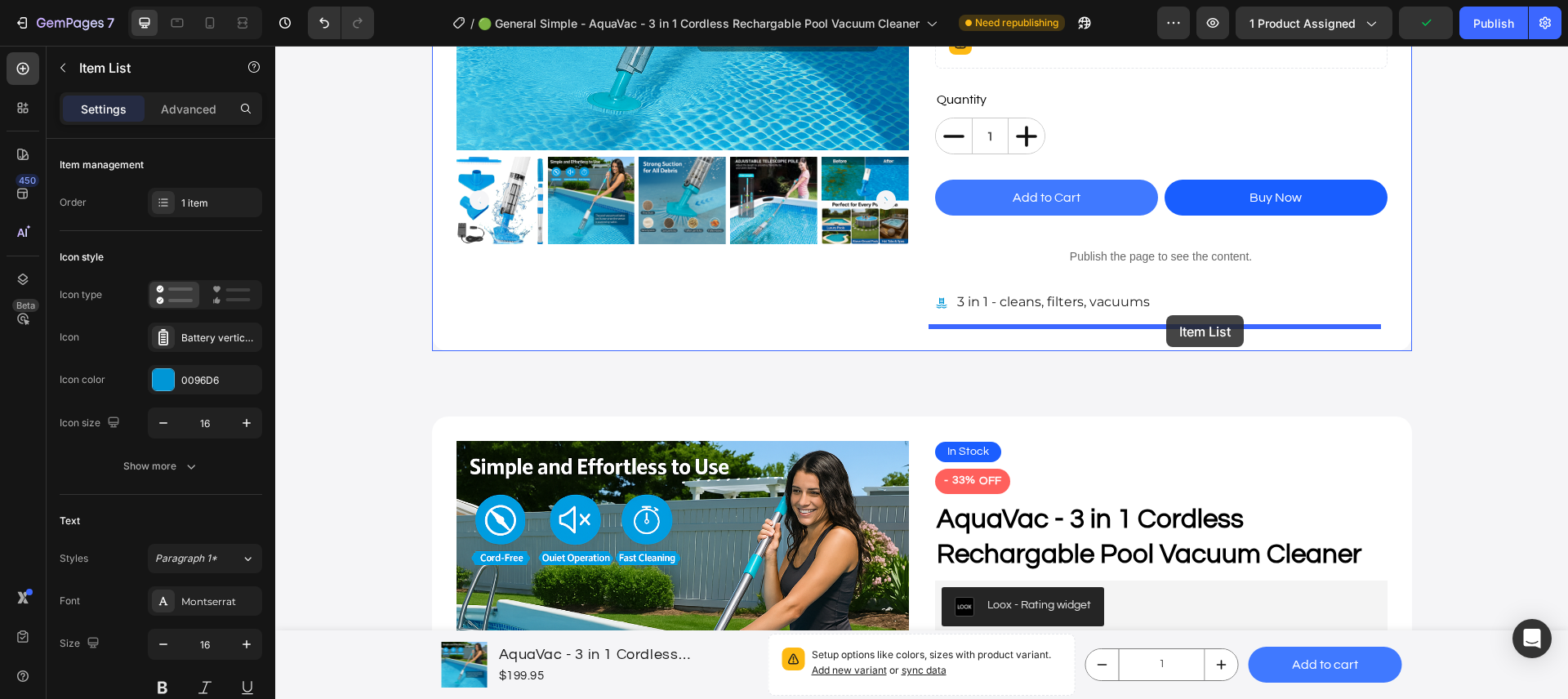
drag, startPoint x: 1177, startPoint y: 420, endPoint x: 1166, endPoint y: 315, distance: 105.6
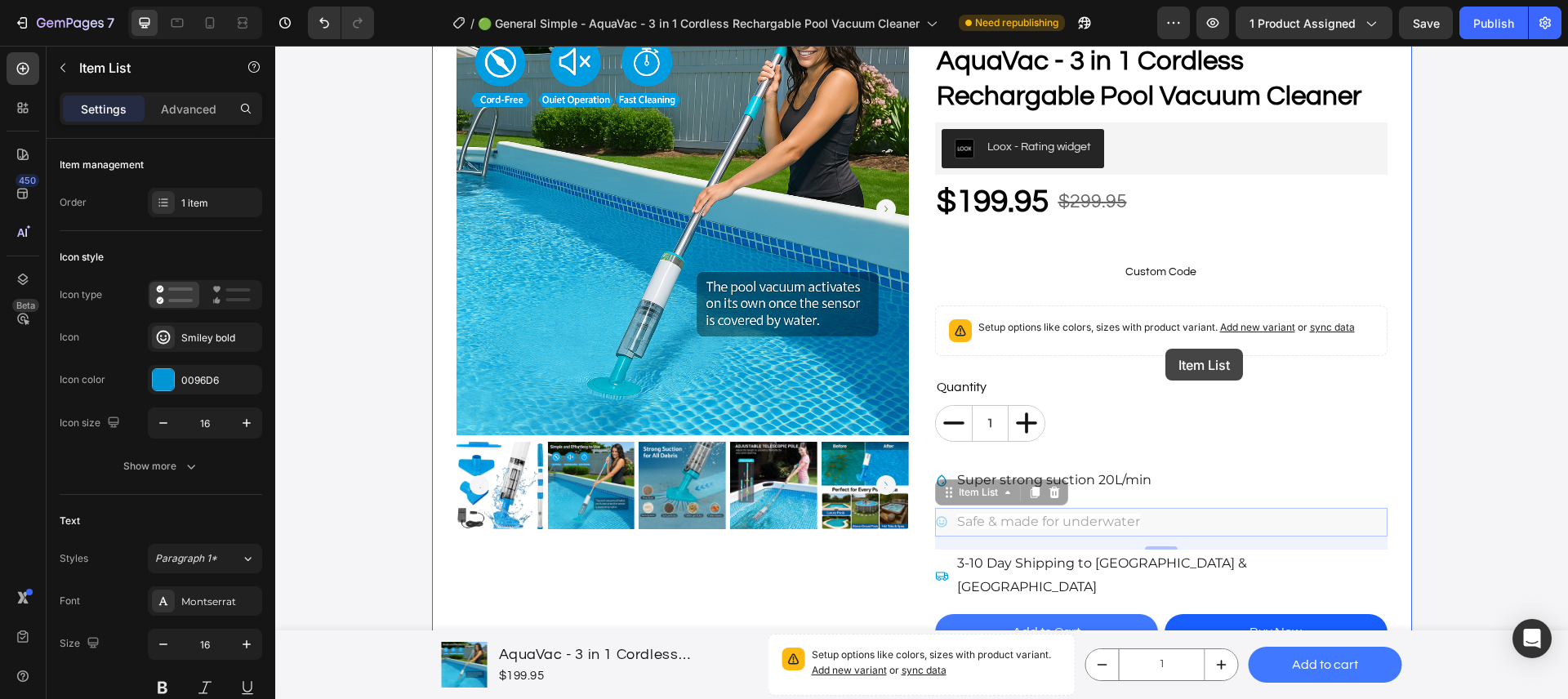
scroll to position [533, 0]
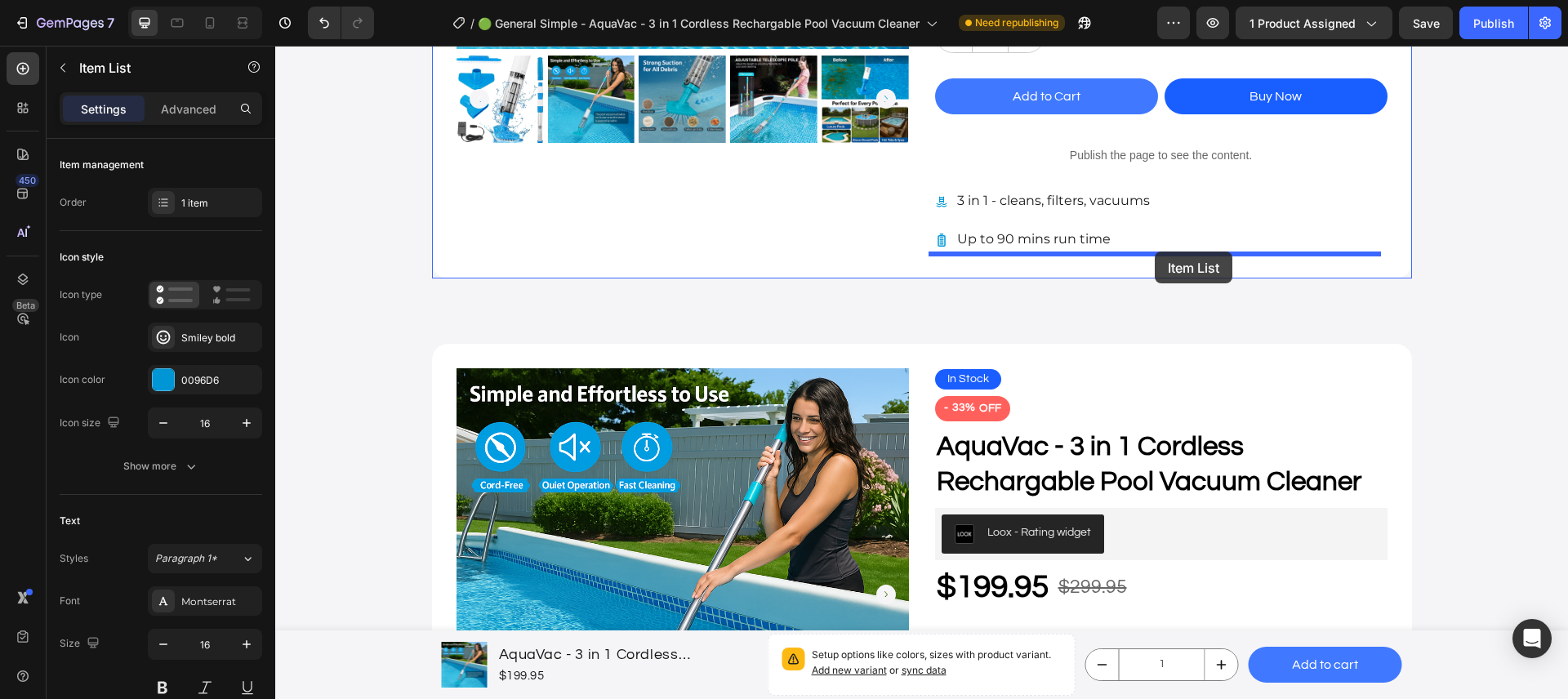
drag, startPoint x: 1165, startPoint y: 352, endPoint x: 1155, endPoint y: 251, distance: 101.5
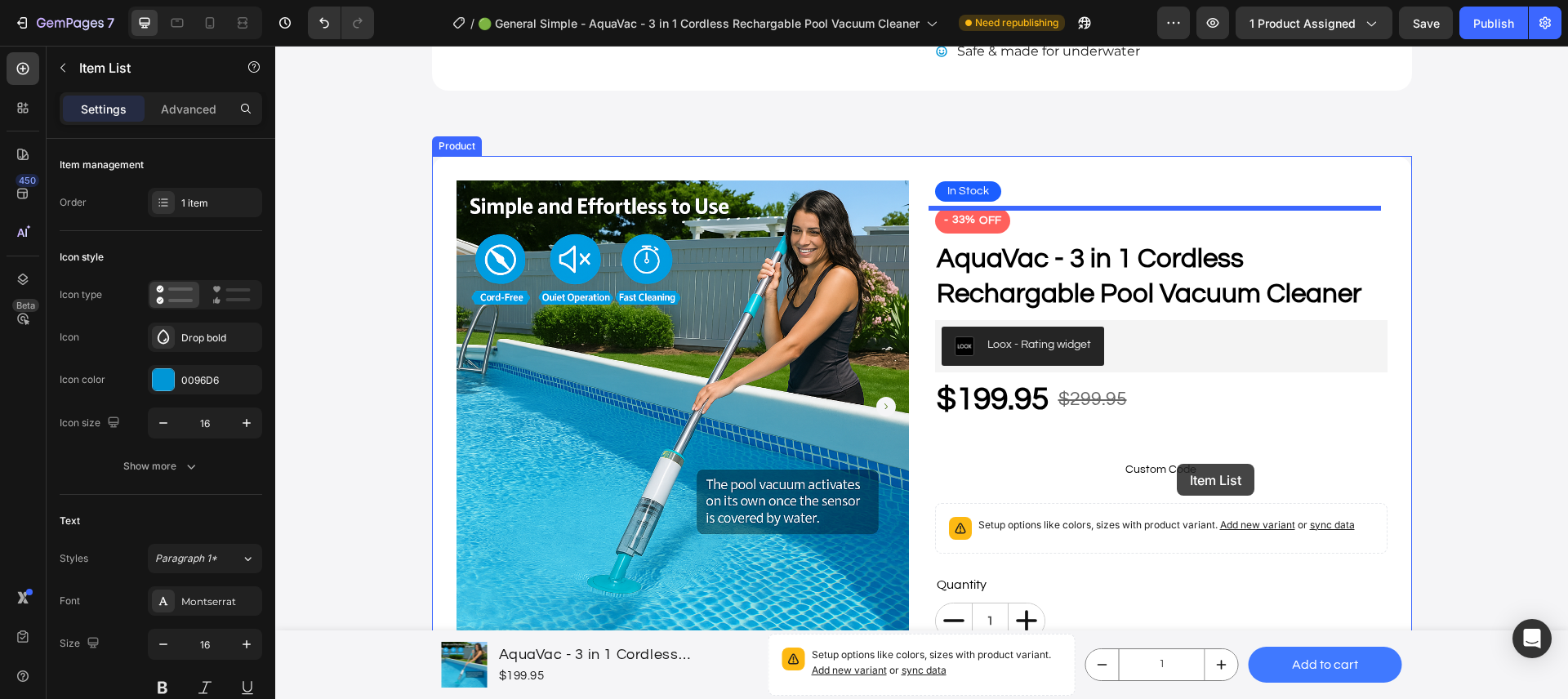
scroll to position [481, 0]
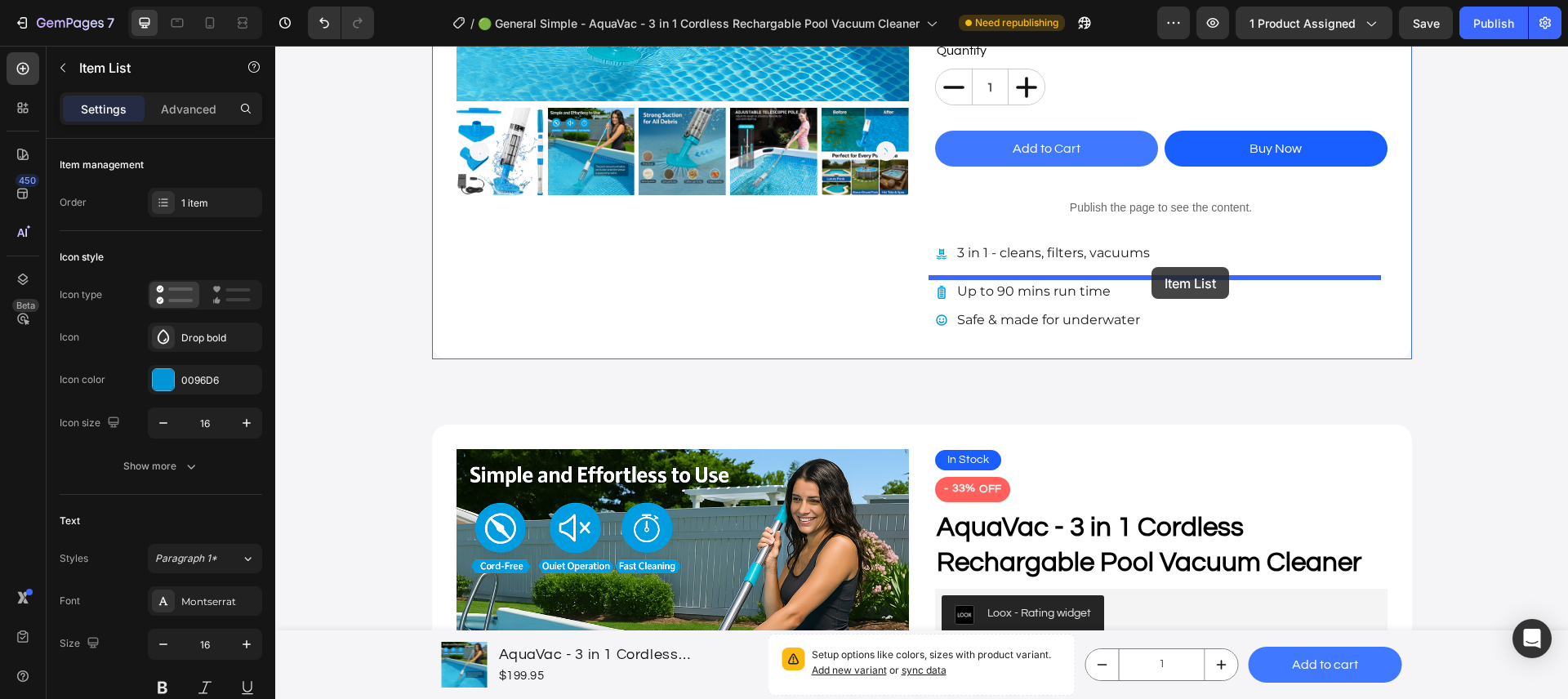
drag, startPoint x: 1179, startPoint y: 470, endPoint x: 1151, endPoint y: 267, distance: 204.9
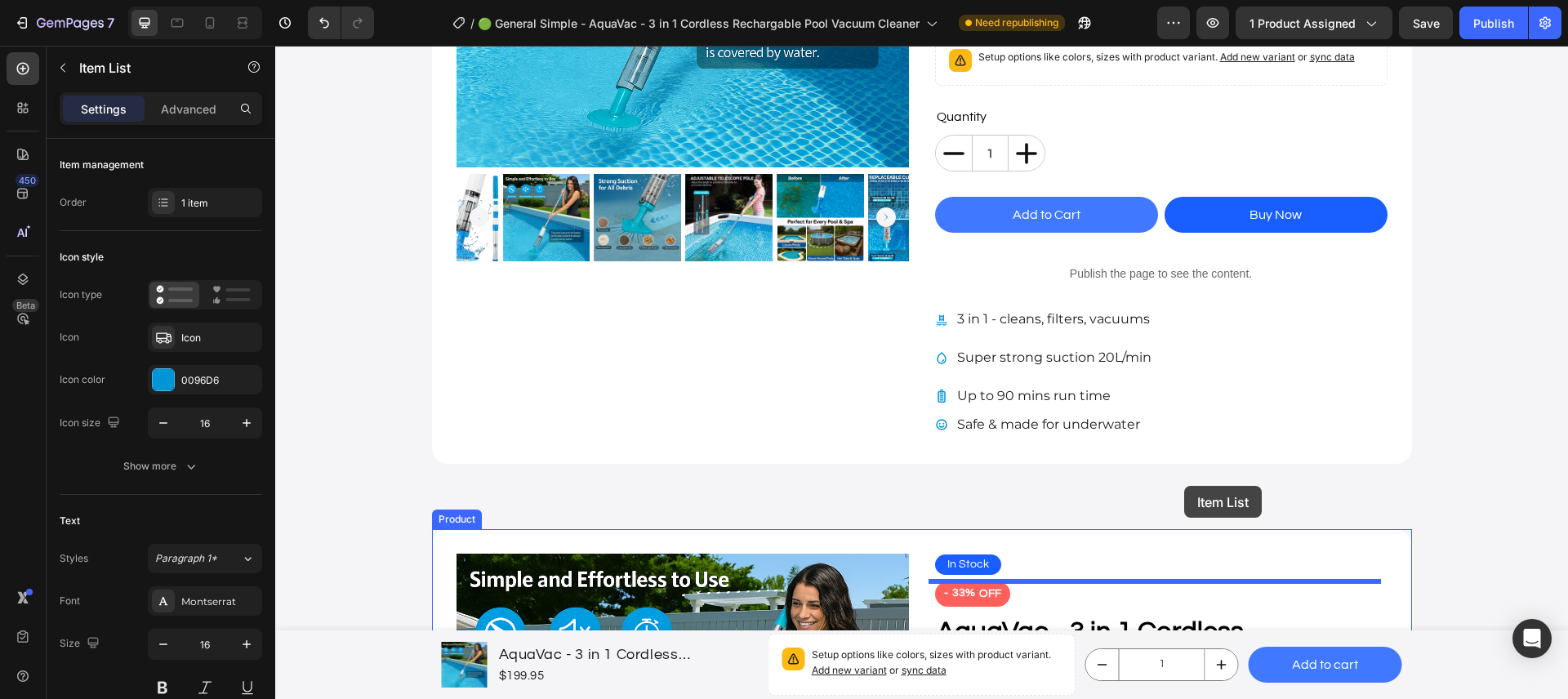
scroll to position [393, 0]
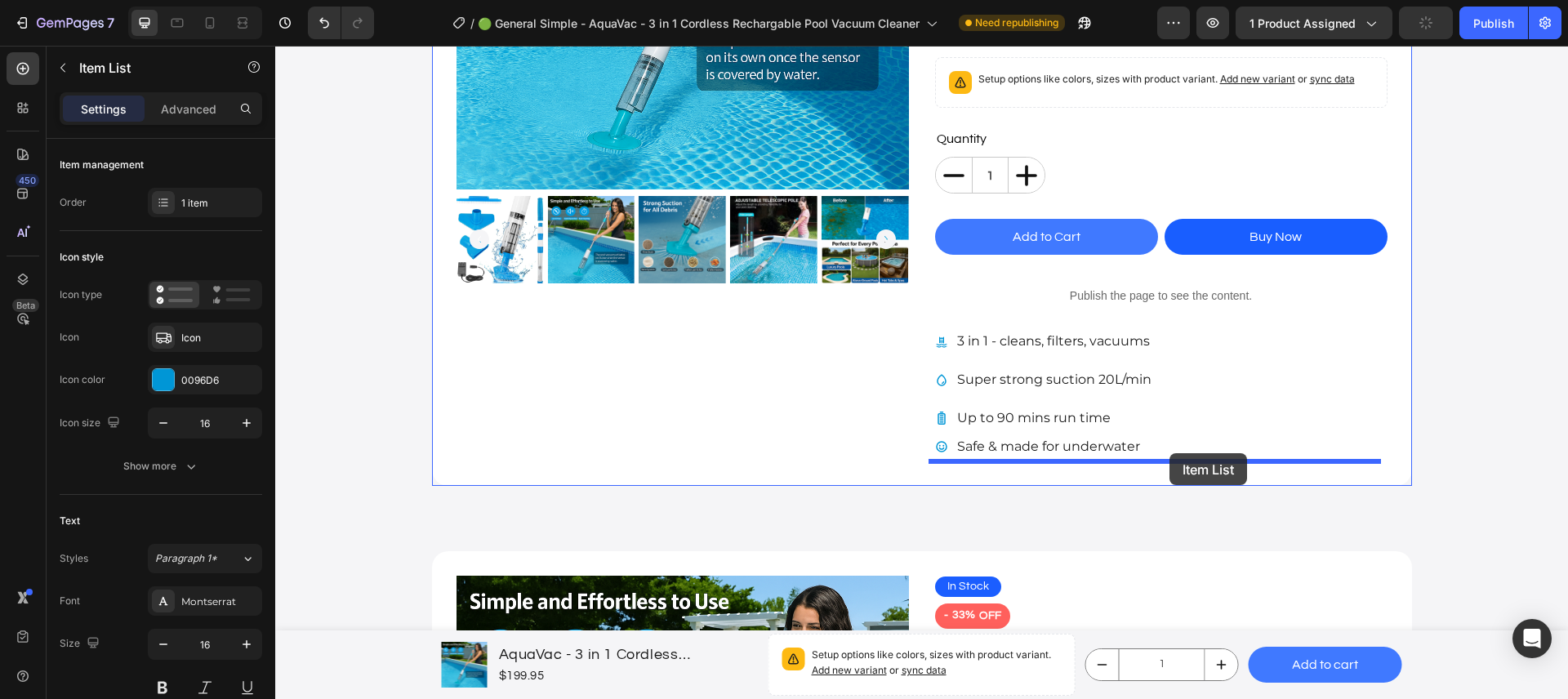
drag, startPoint x: 1183, startPoint y: 495, endPoint x: 1169, endPoint y: 454, distance: 43.3
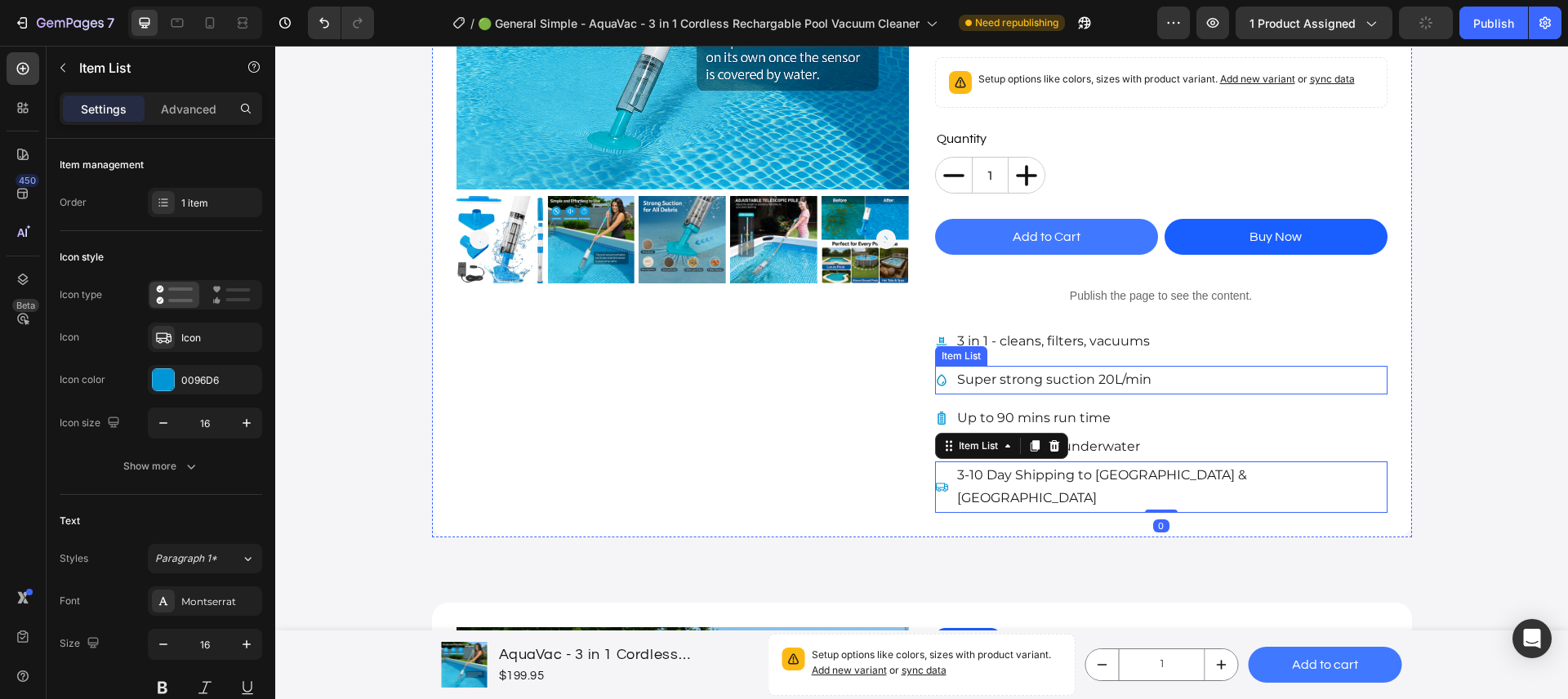
click at [1150, 385] on div "Super strong suction 20L/min" at bounding box center [1161, 381] width 452 height 29
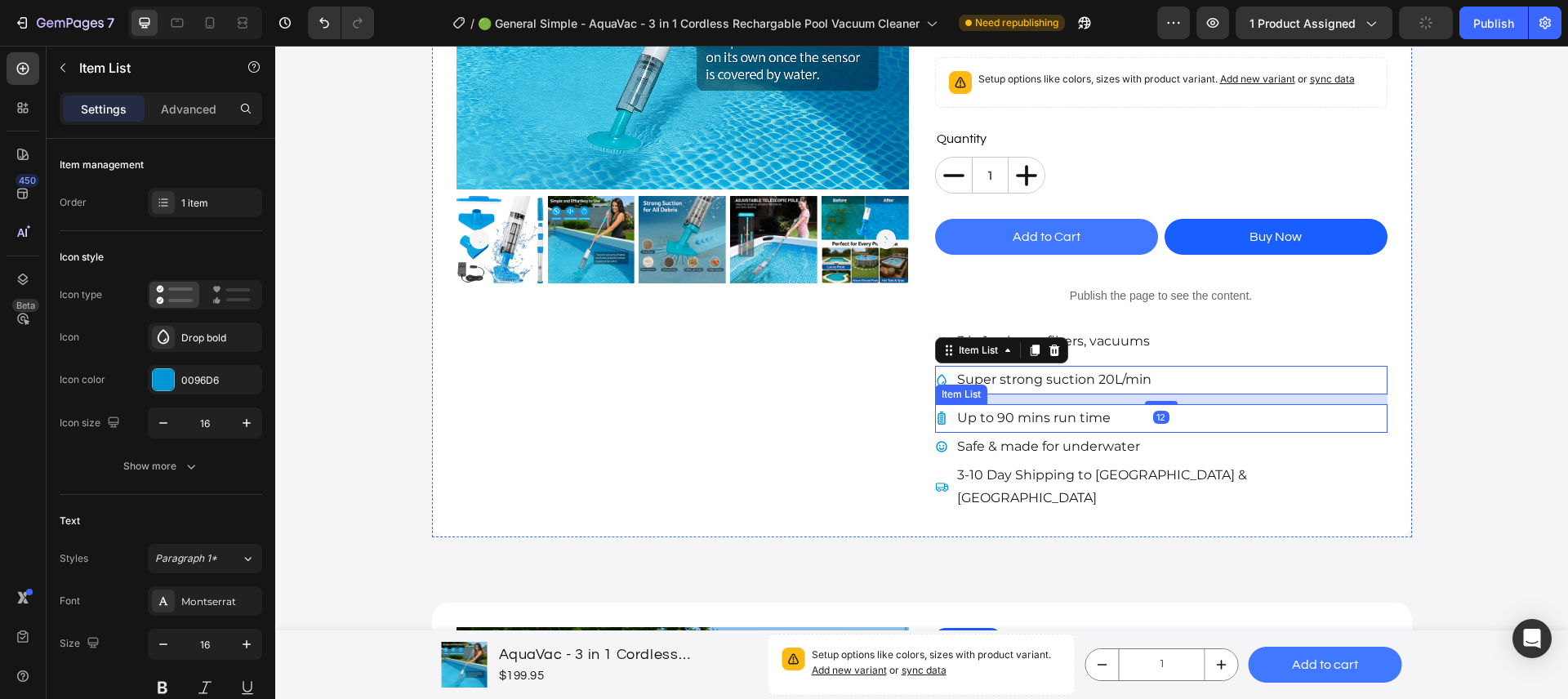
click at [1123, 413] on div "Up to 90 mins run time" at bounding box center [1161, 419] width 452 height 29
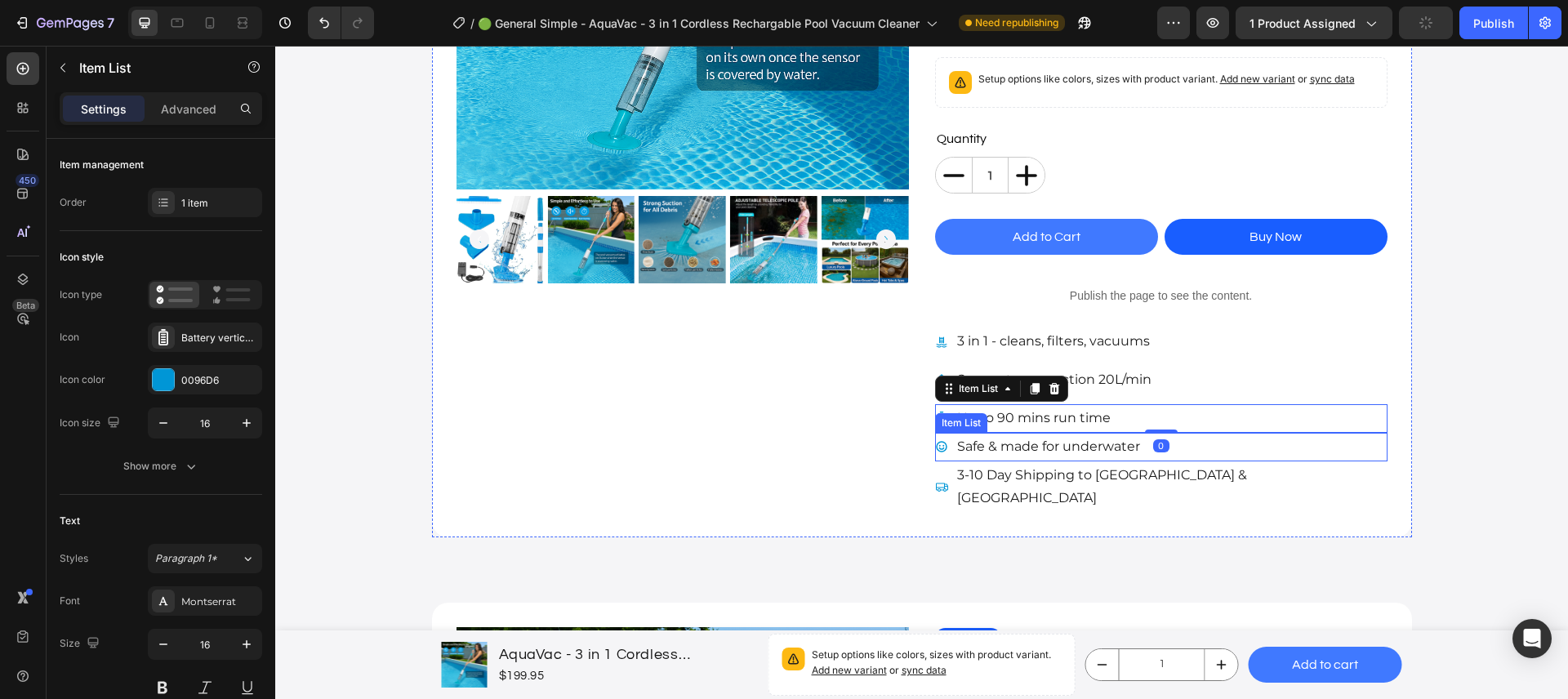
click at [1205, 448] on div "Safe & made for underwater" at bounding box center [1161, 448] width 452 height 29
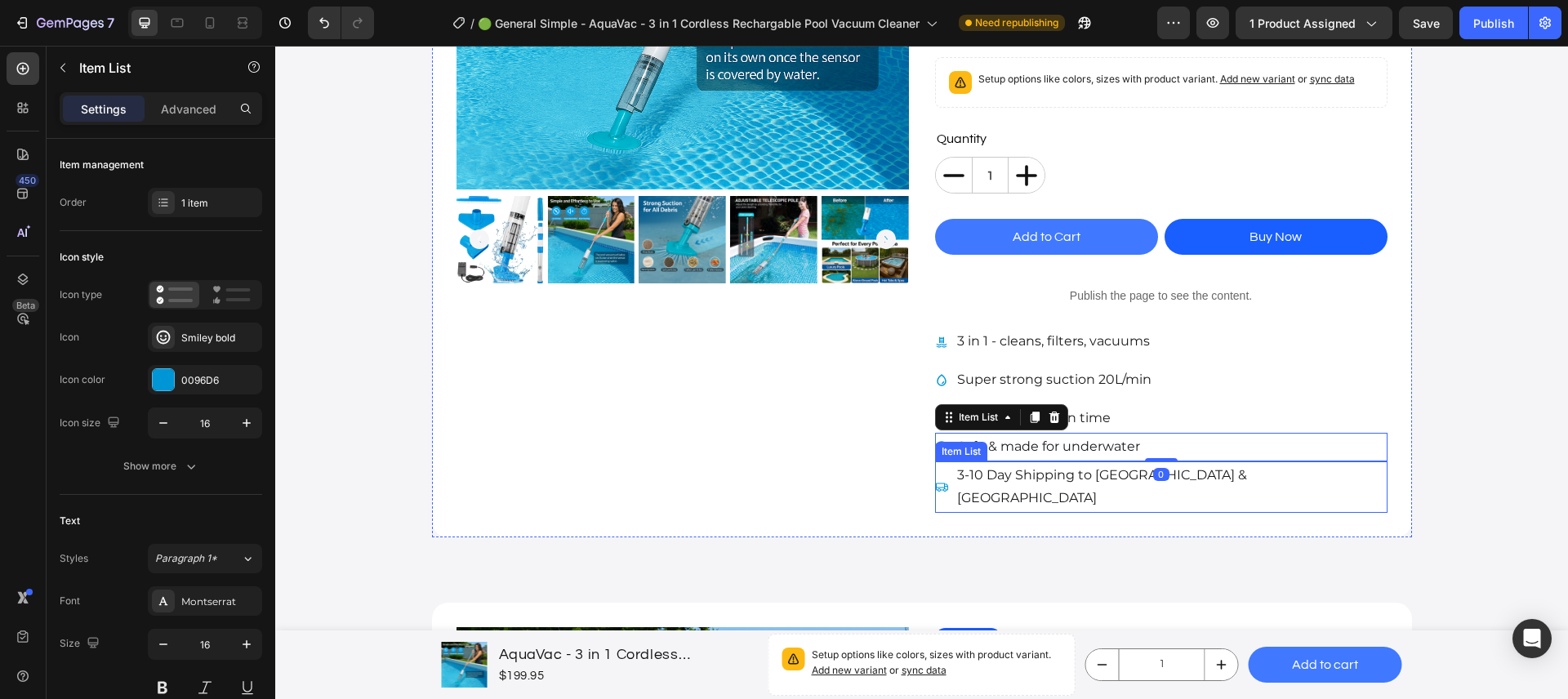
click at [1183, 466] on div "3-10 Day Shipping to [GEOGRAPHIC_DATA] & [GEOGRAPHIC_DATA]" at bounding box center [1161, 488] width 452 height 53
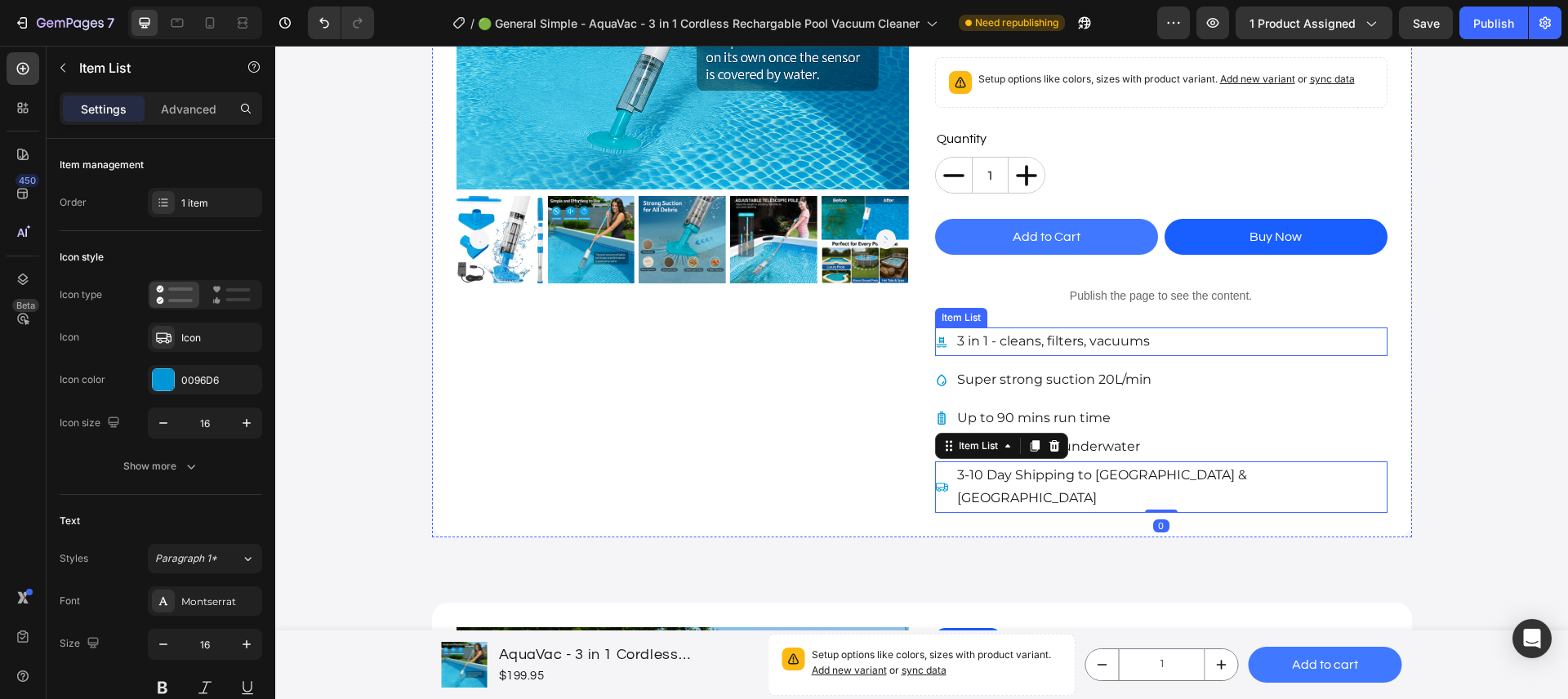
click at [1149, 352] on div "3 in 1 - cleans, filters, vacuums" at bounding box center [1161, 342] width 452 height 29
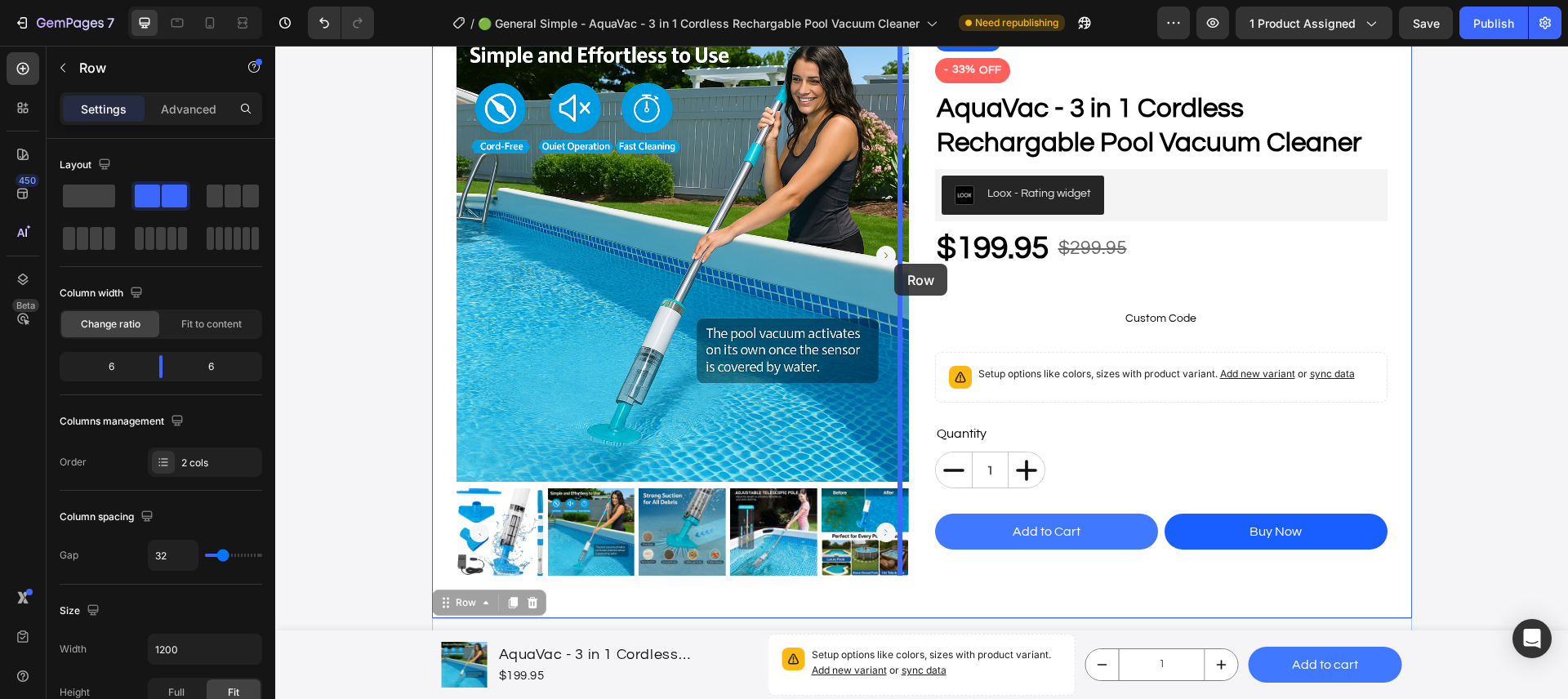
scroll to position [598, 0]
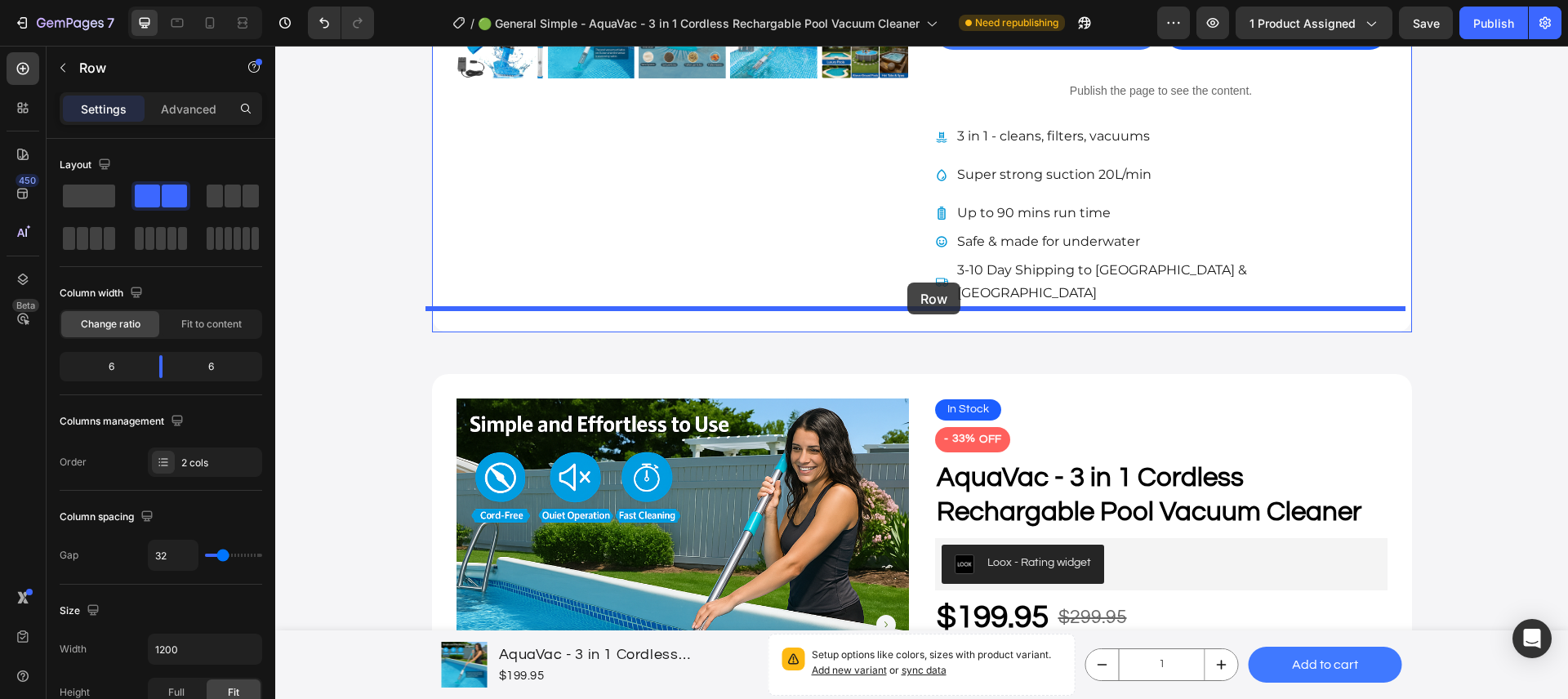
drag, startPoint x: 914, startPoint y: 274, endPoint x: 907, endPoint y: 283, distance: 11.4
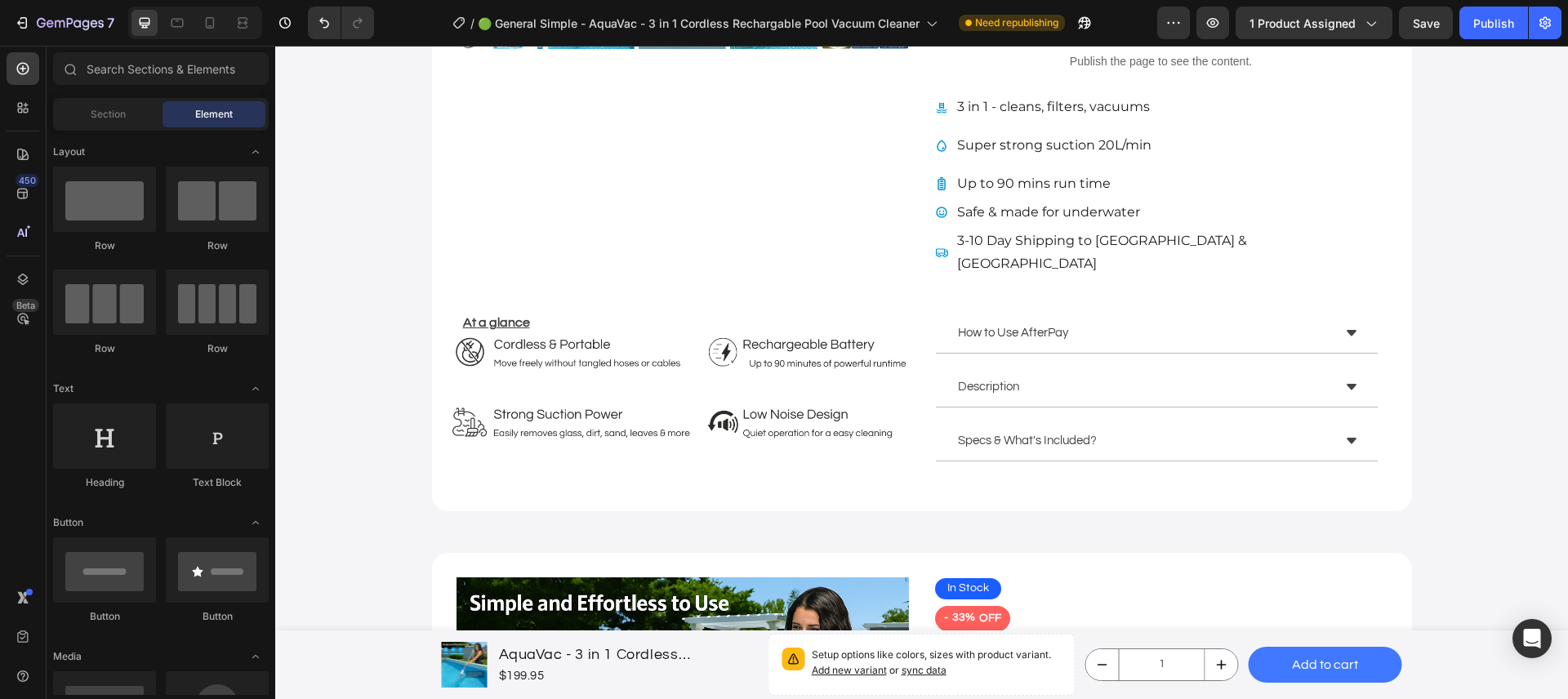
scroll to position [561, 0]
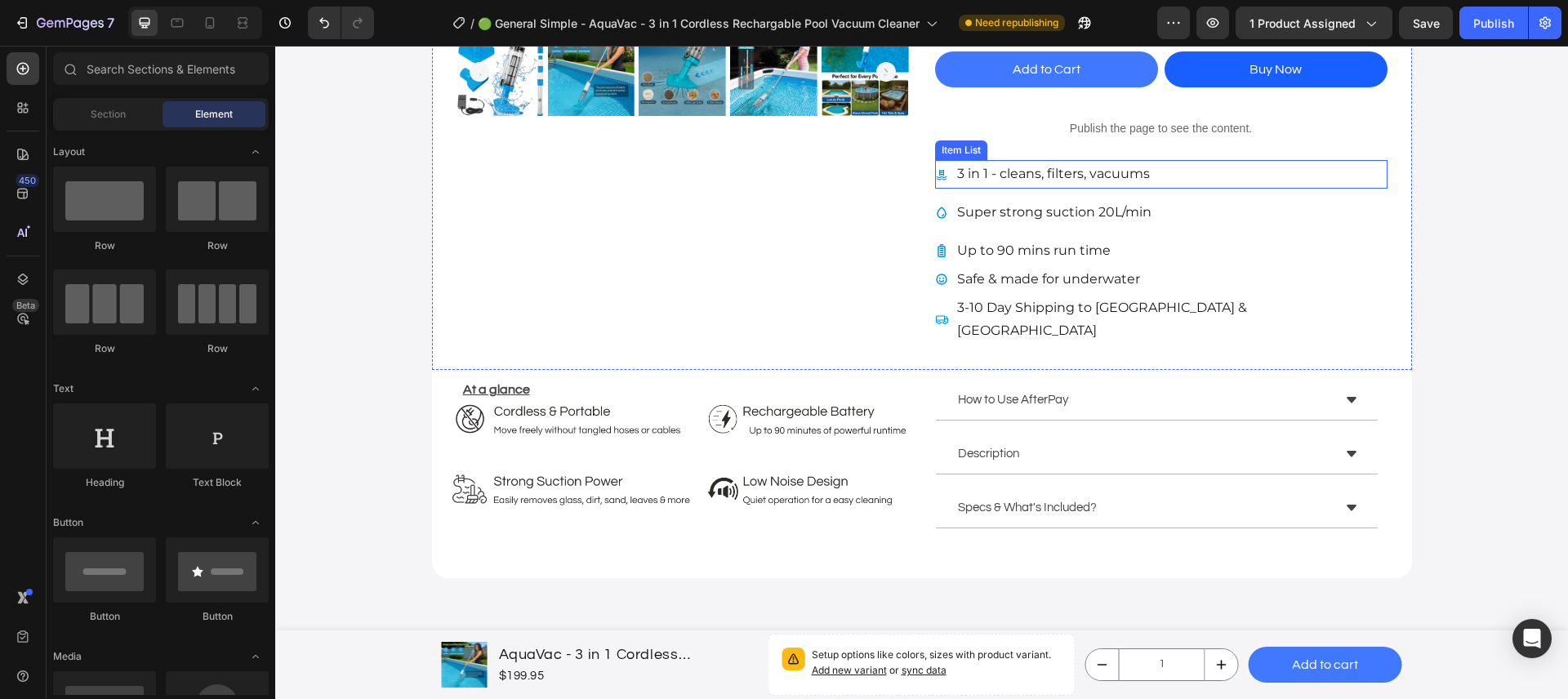
click at [1191, 168] on div "3 in 1 - cleans, filters, vacuums" at bounding box center [1161, 174] width 452 height 29
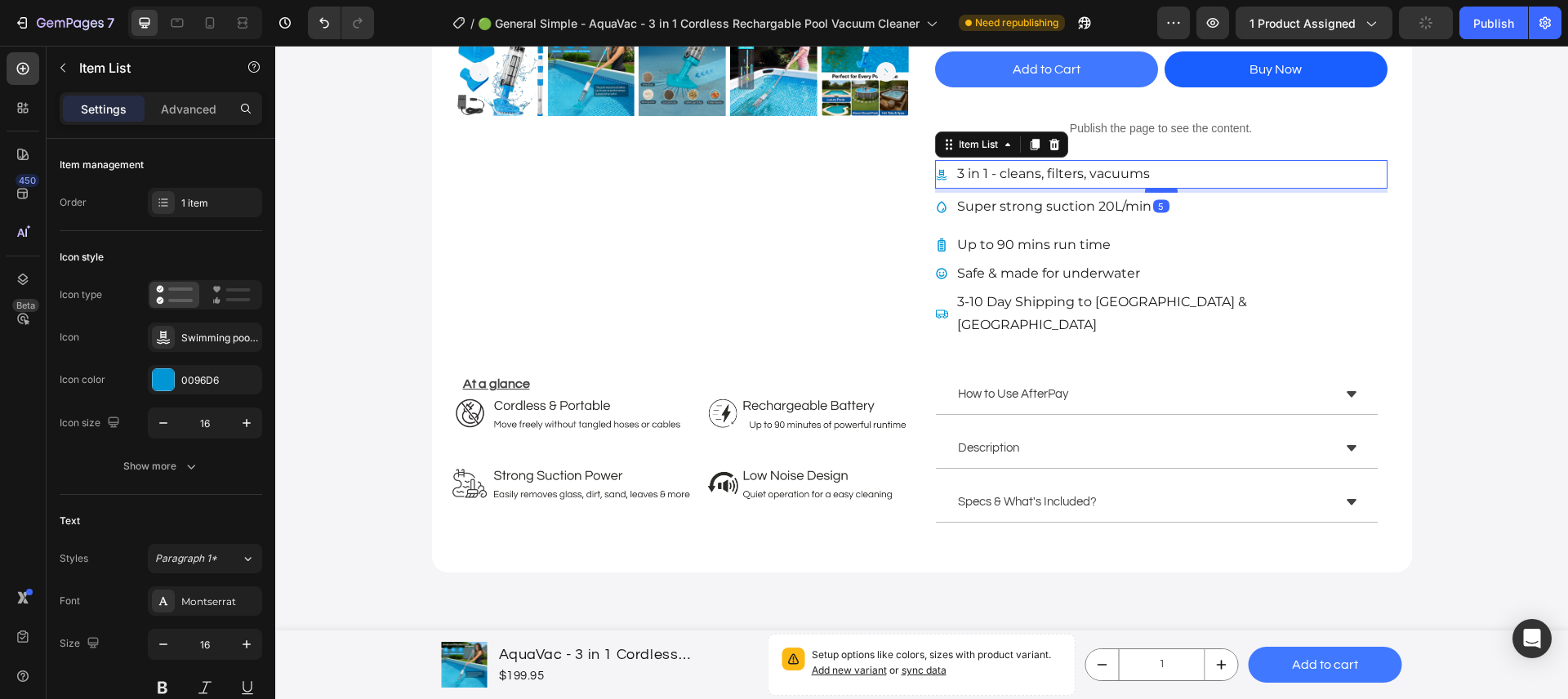
click at [1155, 193] on div at bounding box center [1161, 190] width 32 height 5
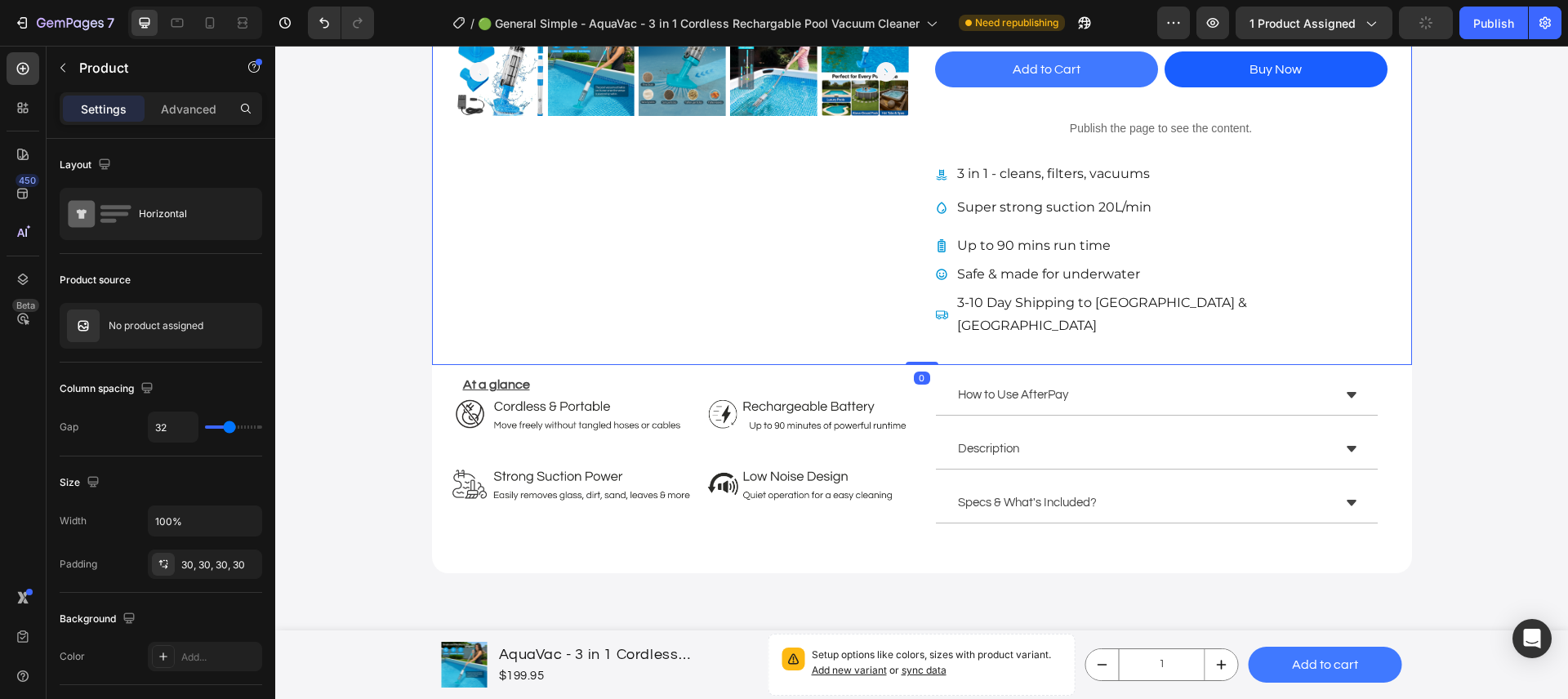
click at [1172, 218] on div "Super strong suction 20L/min" at bounding box center [1161, 208] width 452 height 29
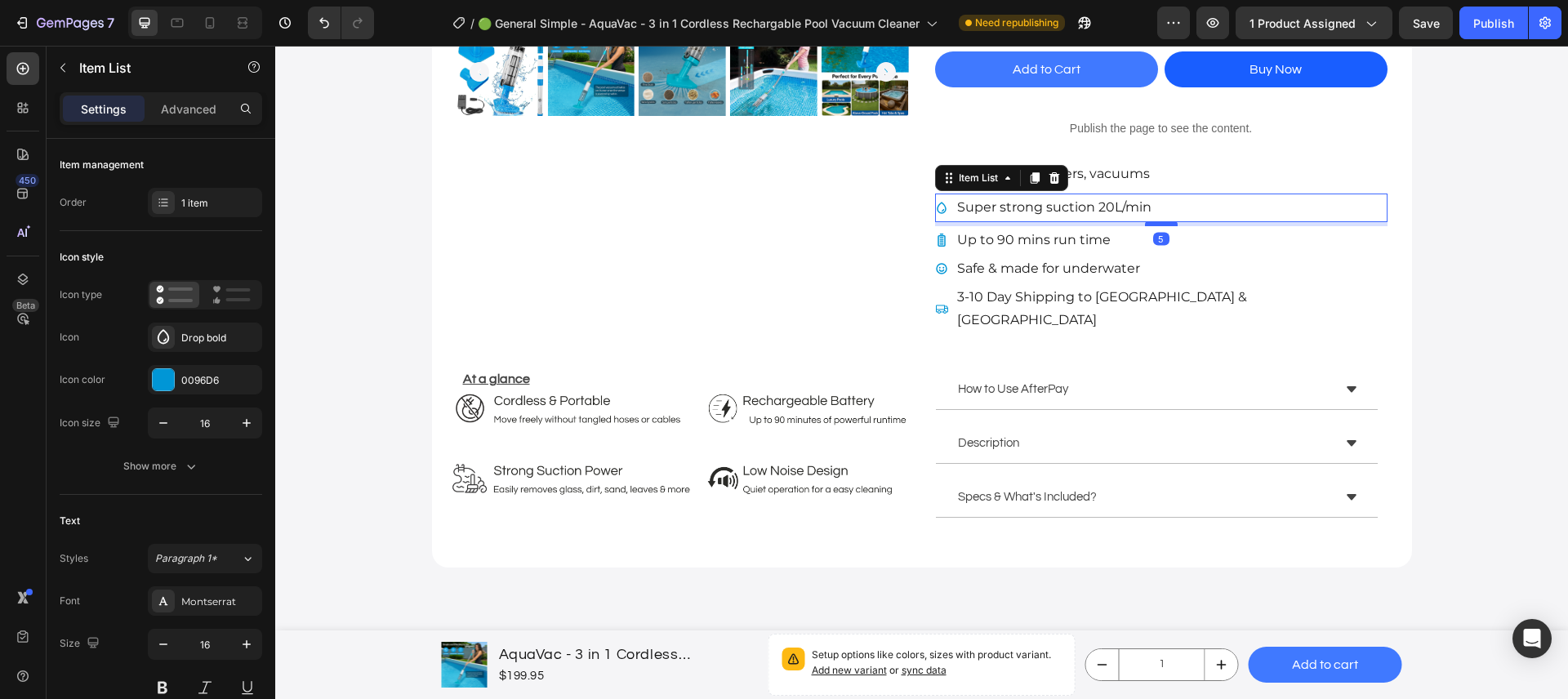
click at [1162, 224] on div at bounding box center [1161, 224] width 32 height 5
type input "100%"
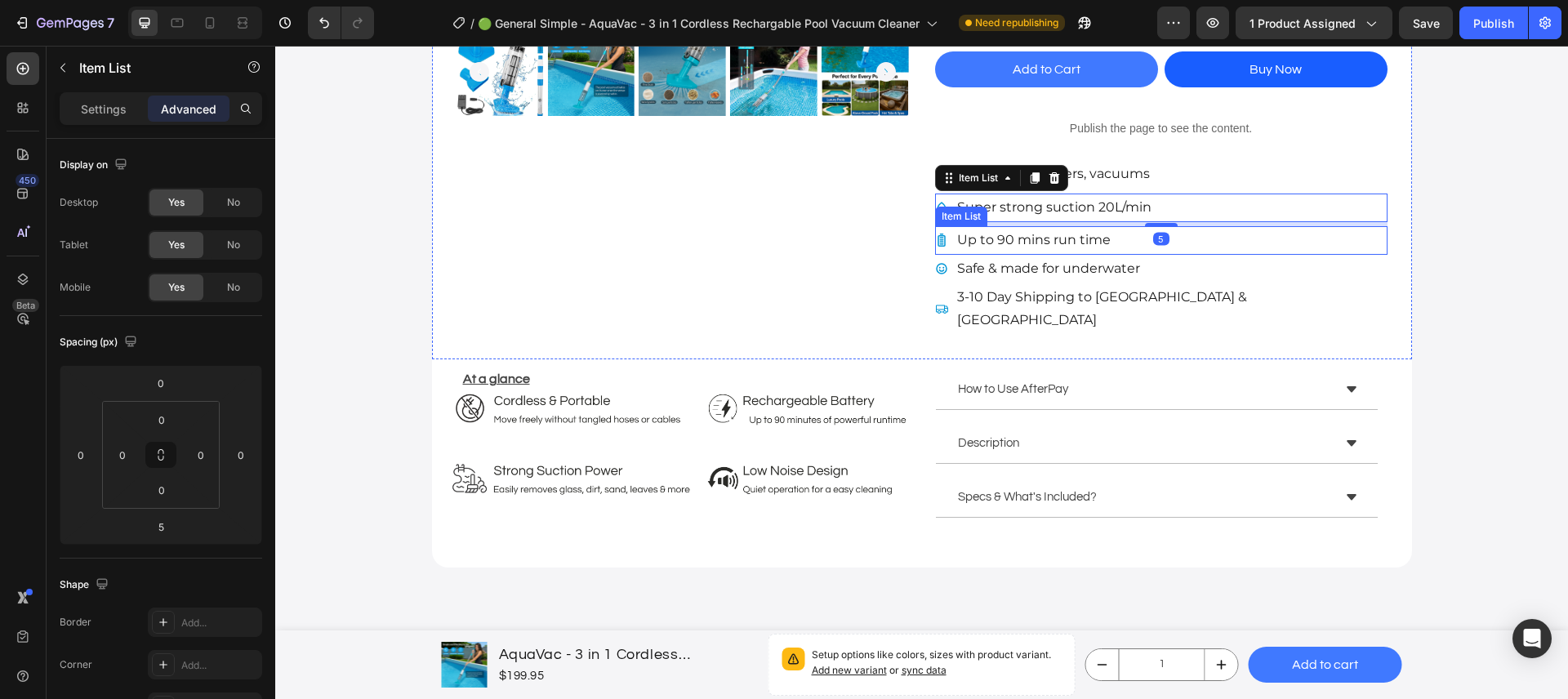
click at [1181, 237] on div "Up to 90 mins run time" at bounding box center [1161, 240] width 452 height 29
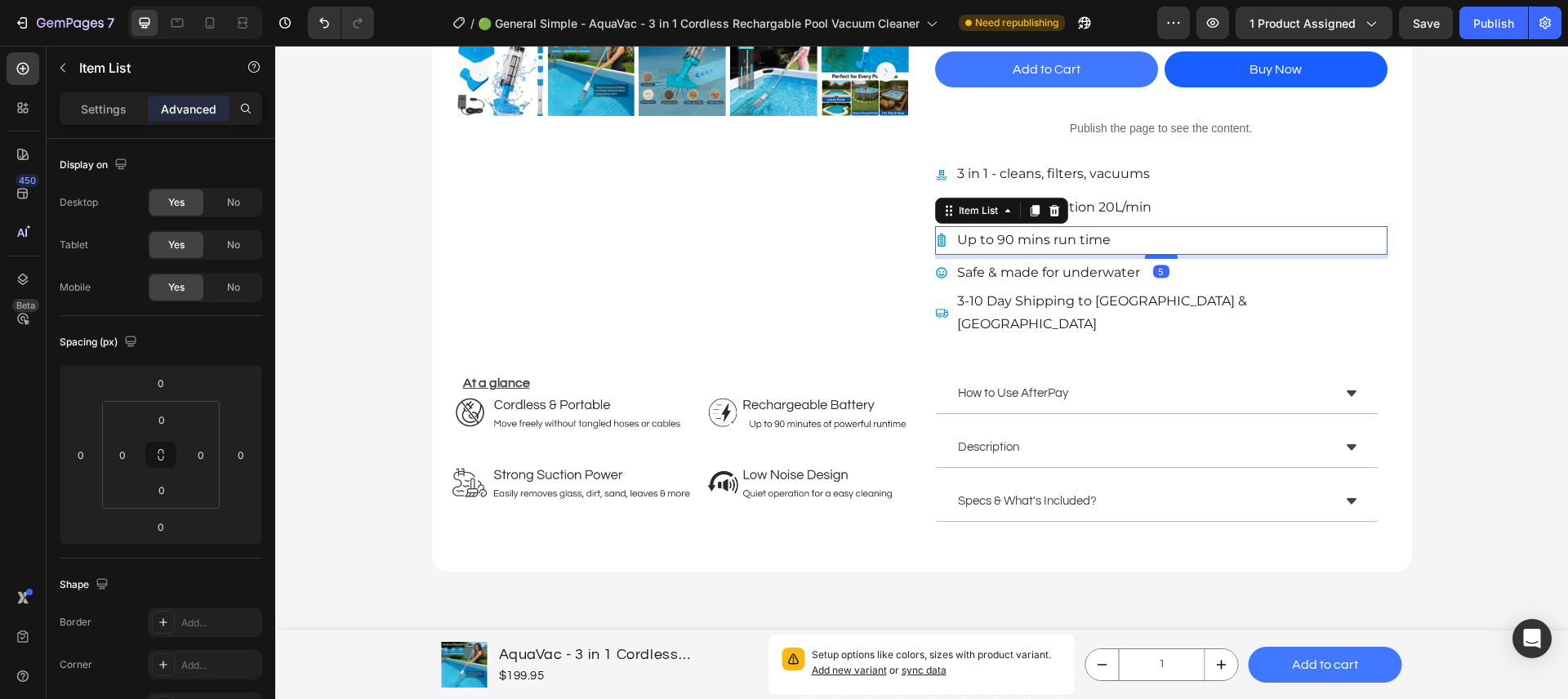
click at [1156, 257] on div at bounding box center [1161, 256] width 32 height 5
type input "5"
click at [1214, 279] on div "Safe & made for underwater" at bounding box center [1161, 273] width 452 height 29
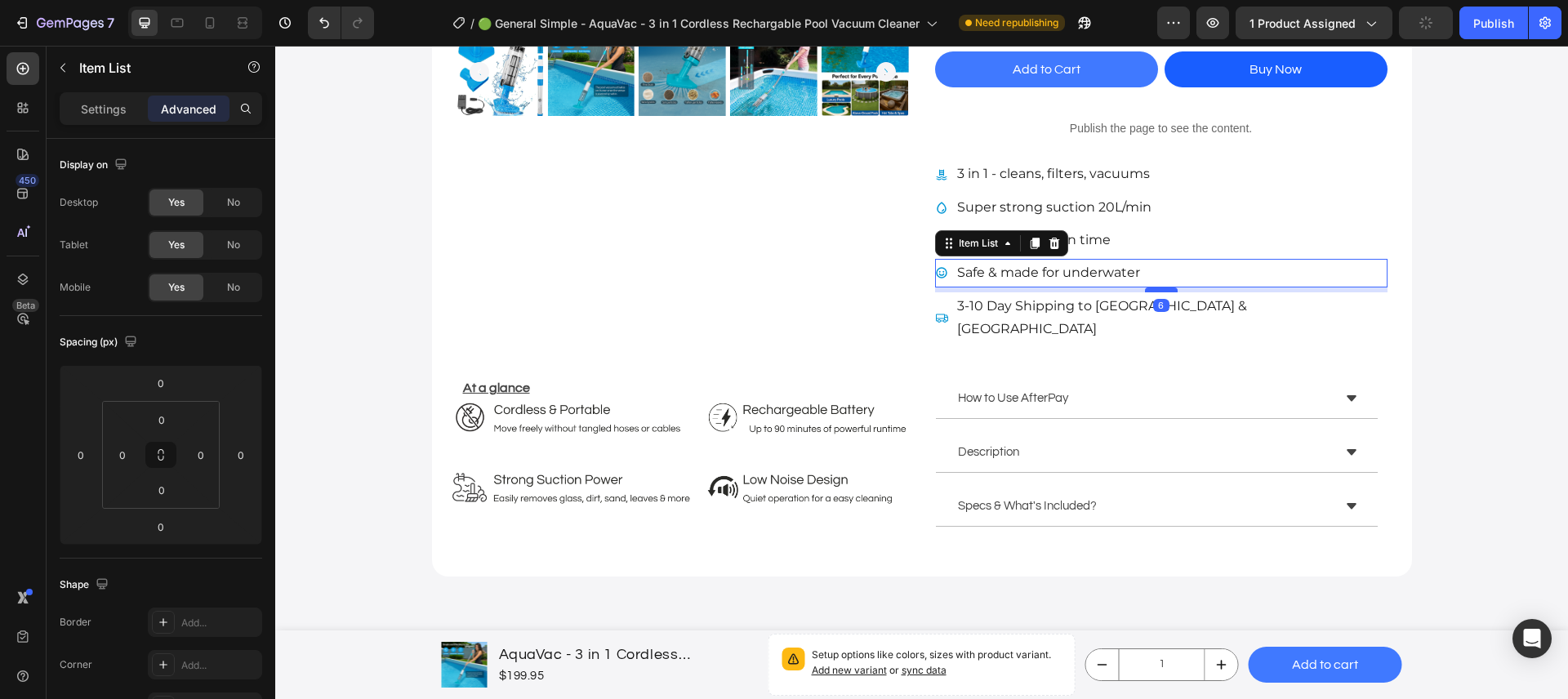
click at [1167, 290] on div at bounding box center [1161, 290] width 32 height 5
type input "6"
click at [1179, 301] on div "3-10 Day Shipping to [GEOGRAPHIC_DATA] & [GEOGRAPHIC_DATA]" at bounding box center [1161, 318] width 452 height 53
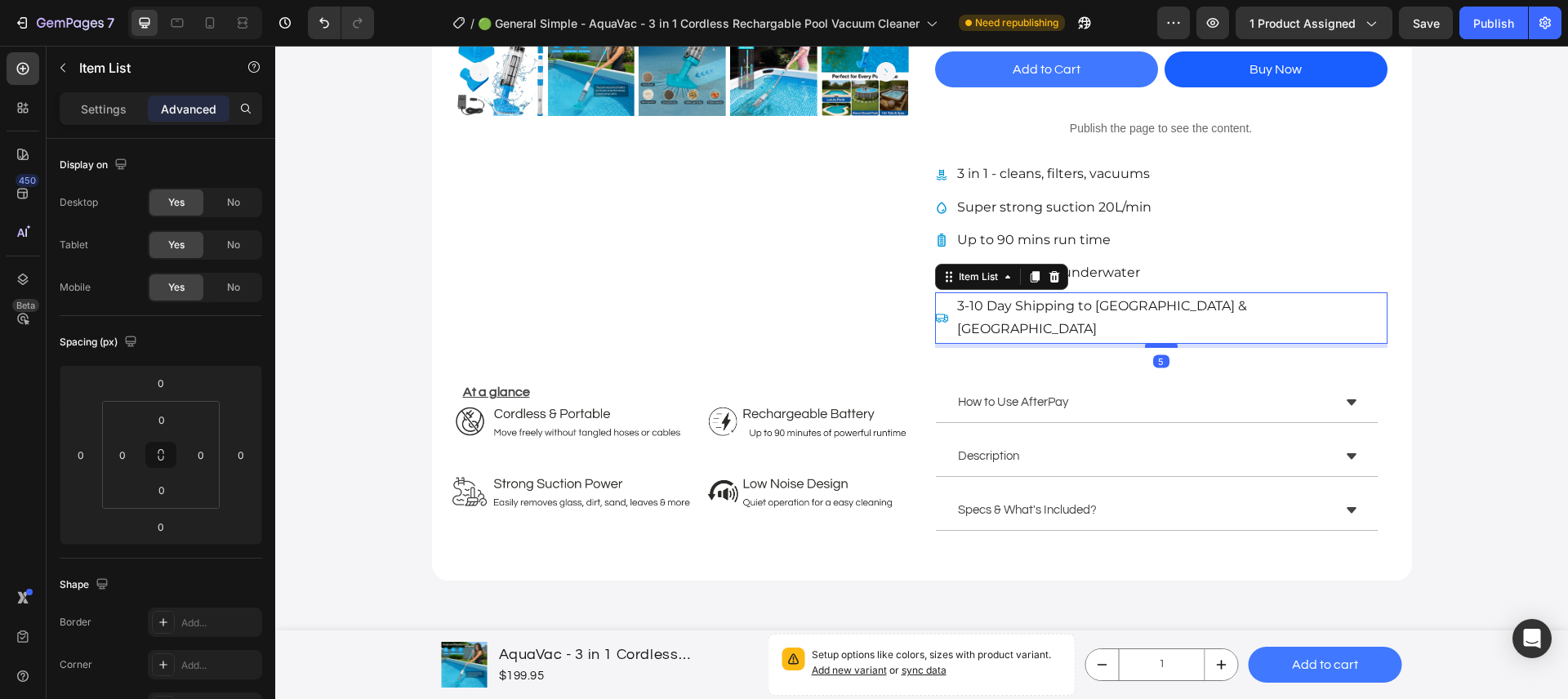
click at [1166, 343] on div at bounding box center [1161, 346] width 32 height 5
type input "5"
click at [207, 32] on div at bounding box center [210, 23] width 26 height 26
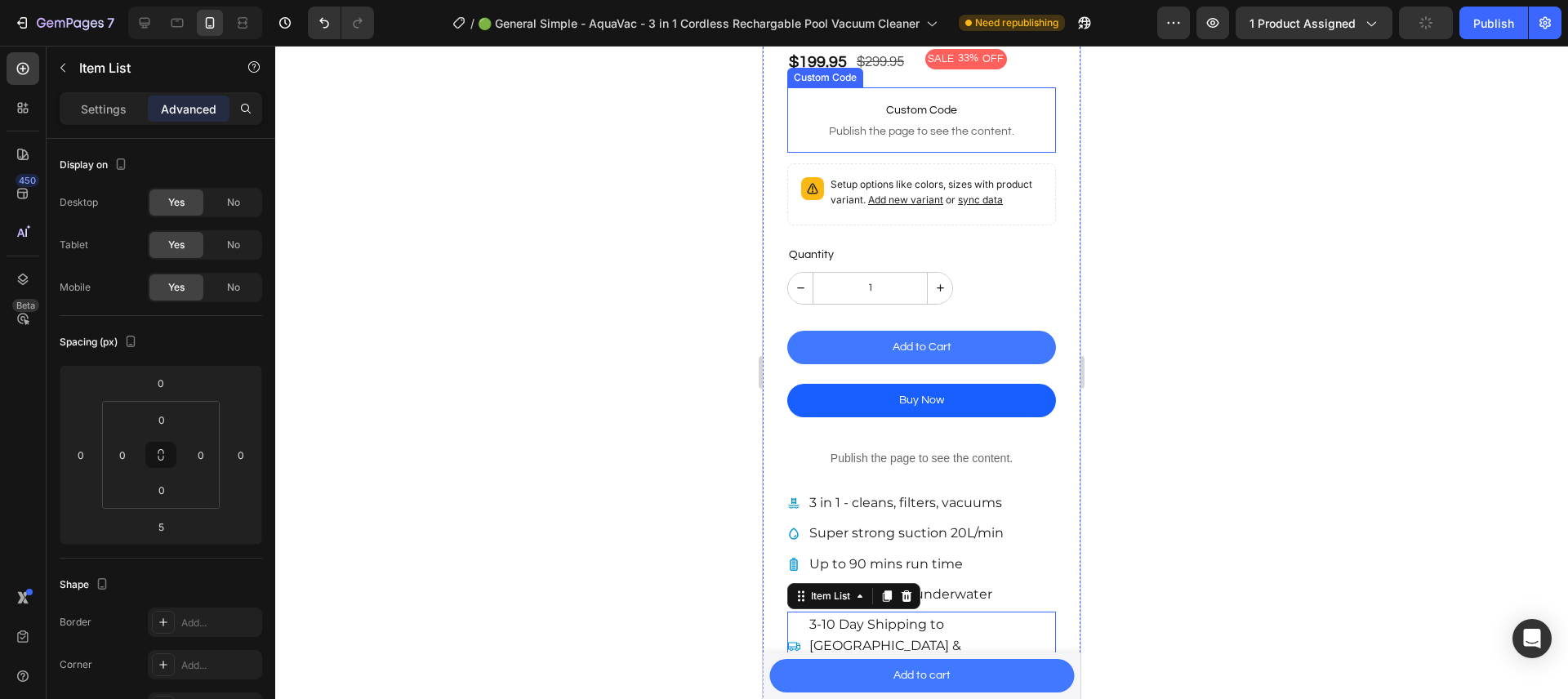
scroll to position [534, 0]
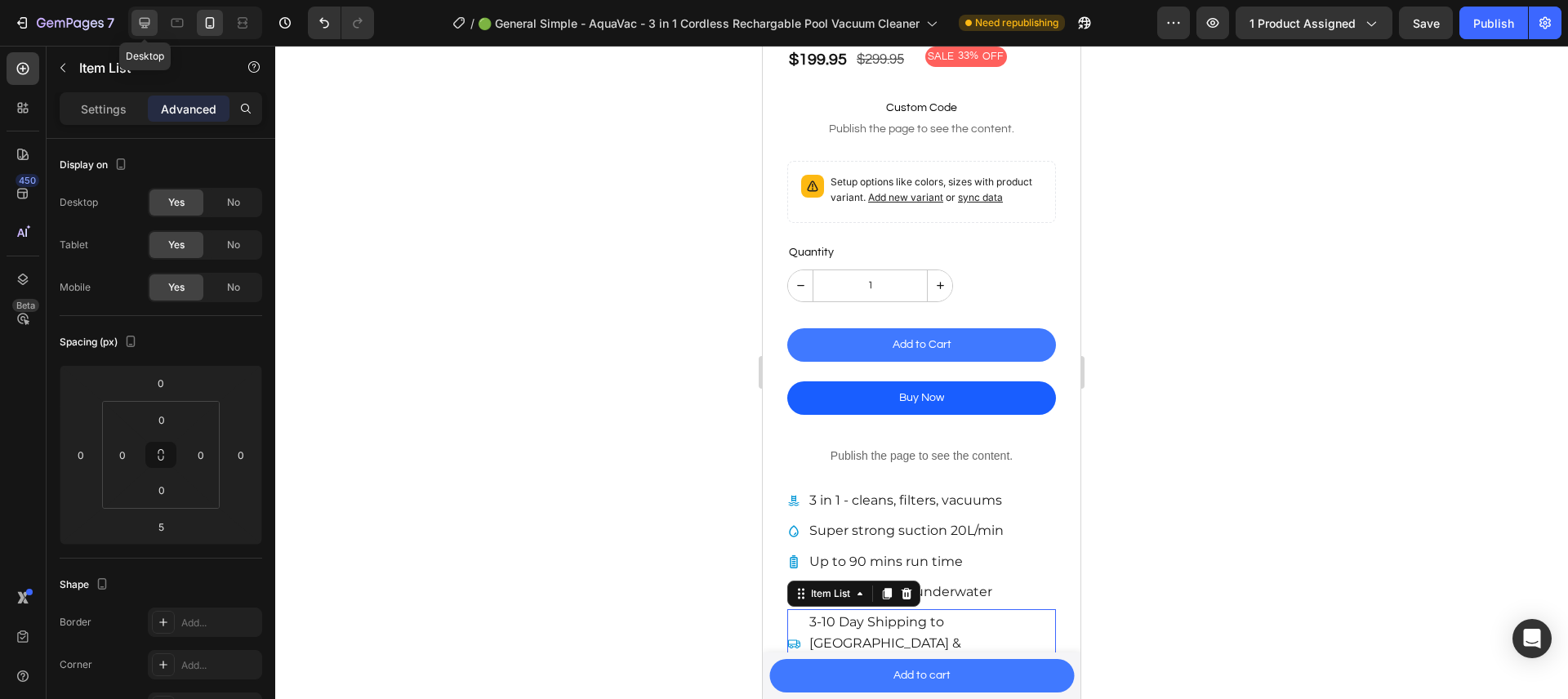
click at [145, 26] on icon at bounding box center [144, 23] width 11 height 11
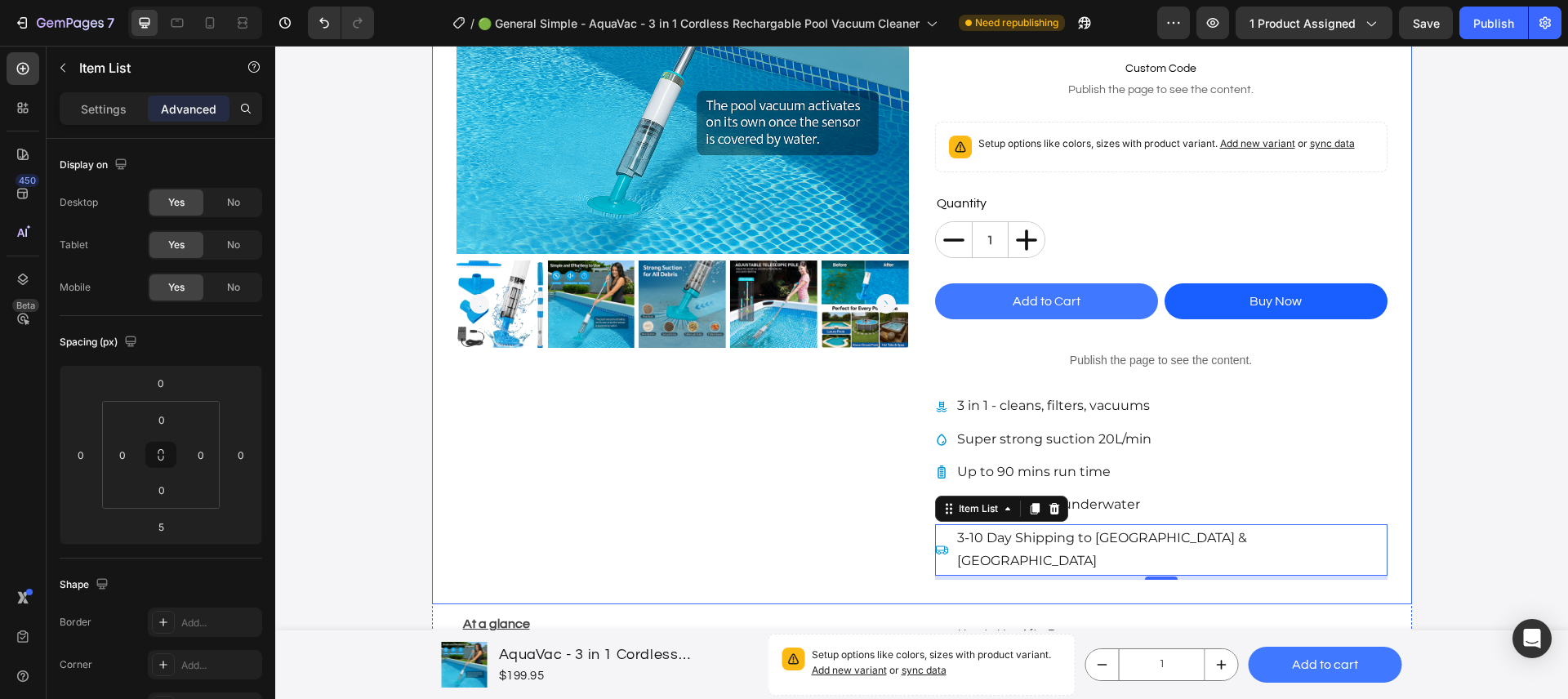
scroll to position [328, 0]
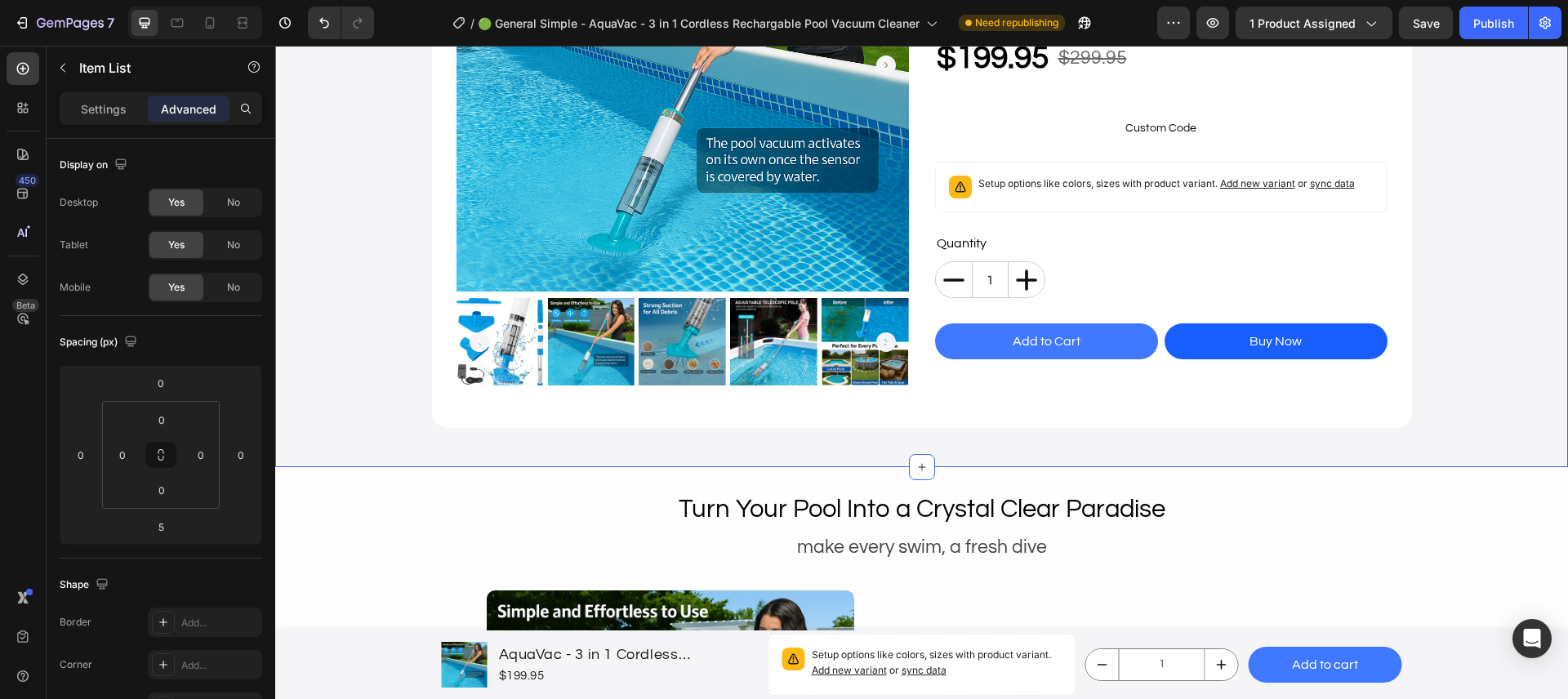
click at [331, 292] on div "Product Images In Stock Button - 33% OFF Product Tag AquaVac - 3 in 1 Cordless …" at bounding box center [921, 128] width 1292 height 627
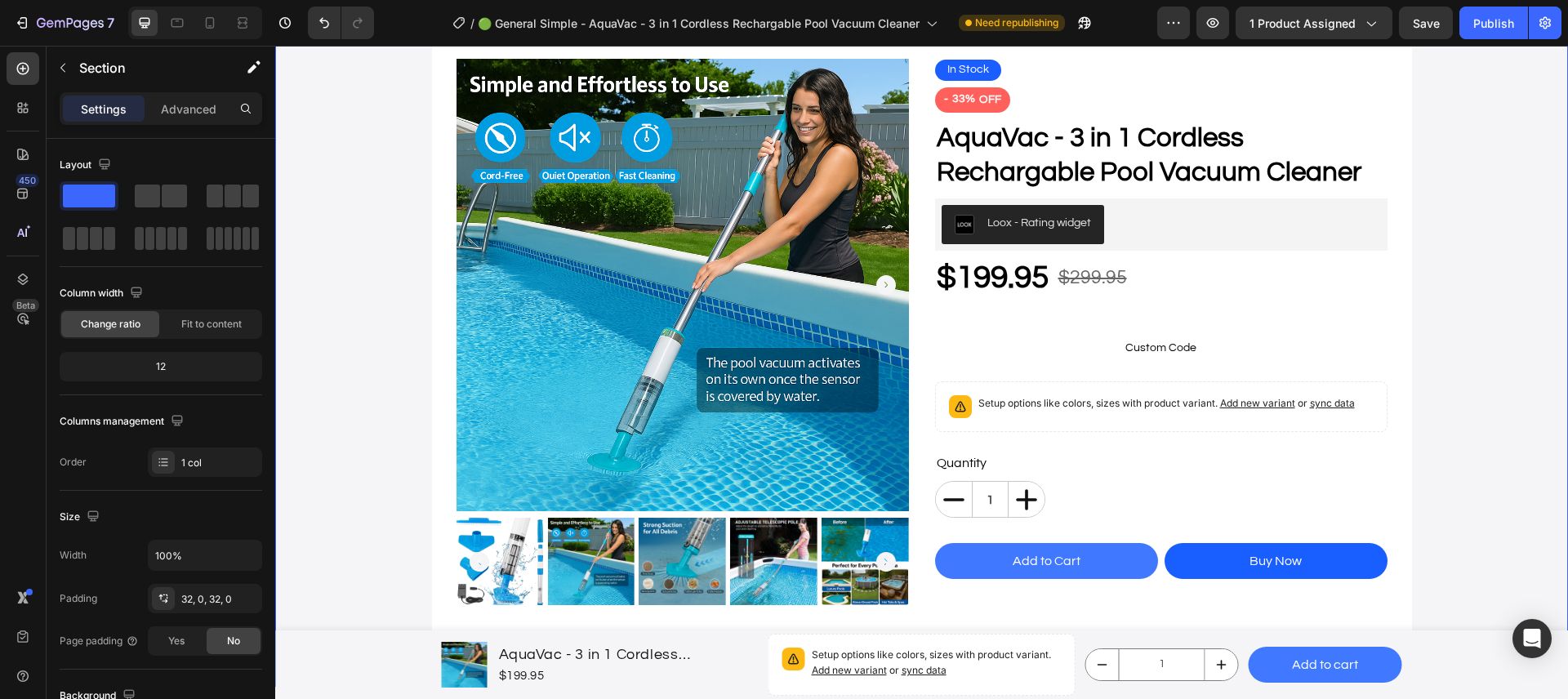
scroll to position [959, 0]
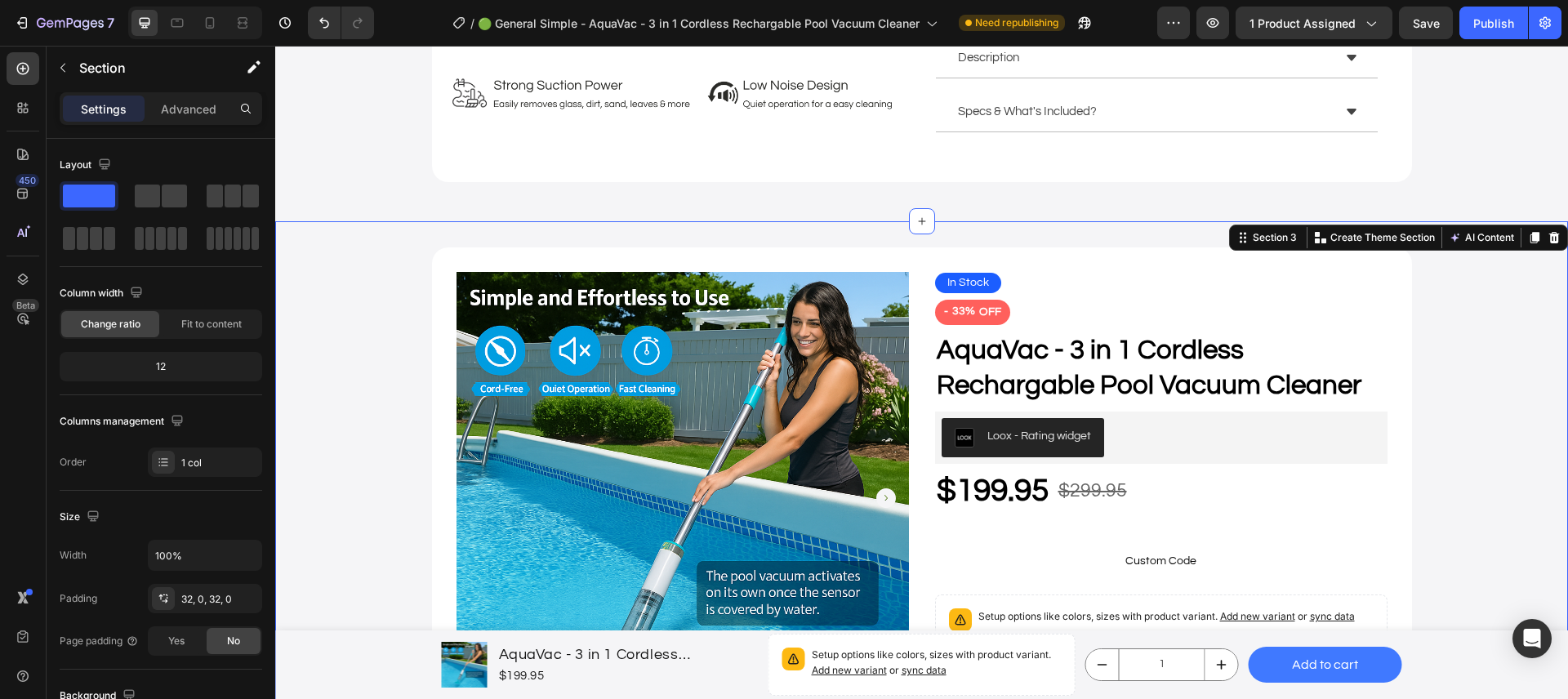
click at [1548, 232] on icon at bounding box center [1554, 237] width 11 height 11
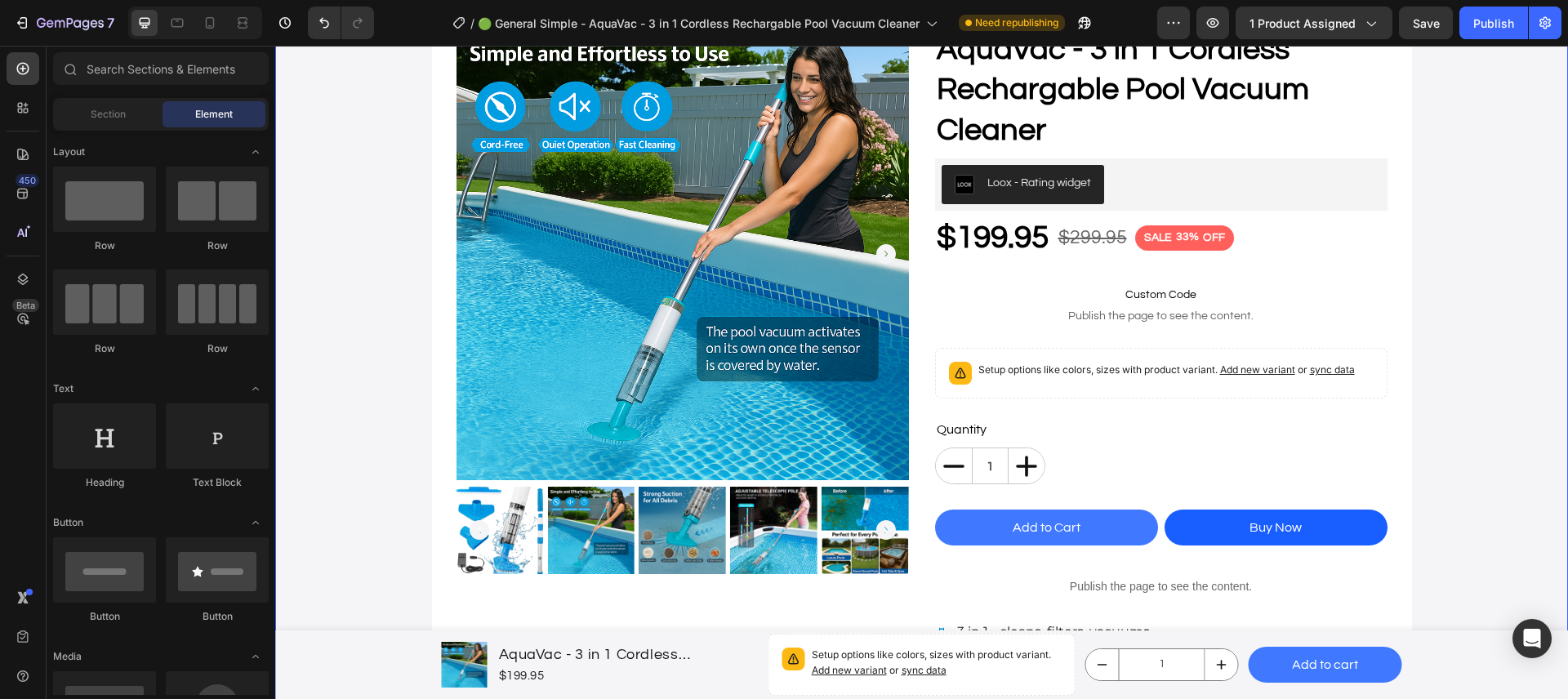
scroll to position [0, 0]
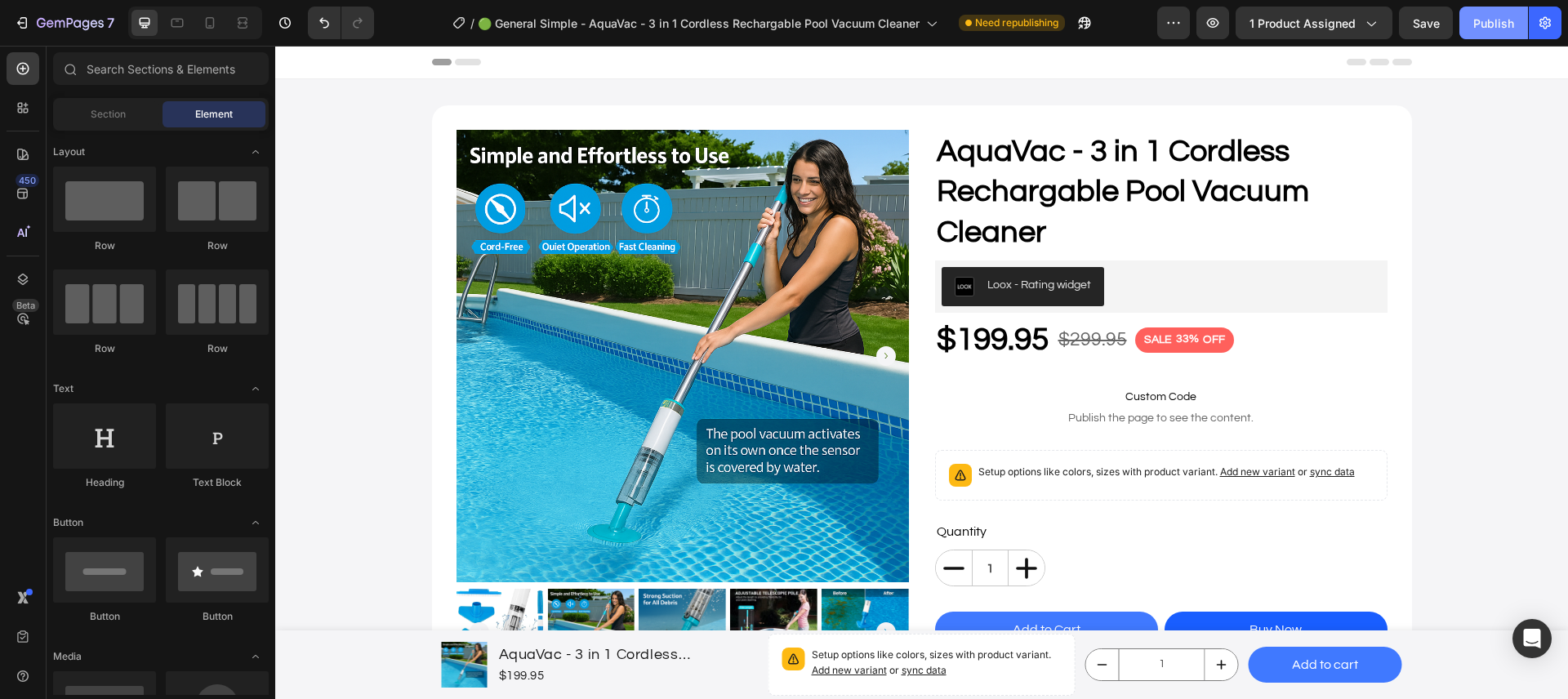
click at [1487, 32] on button "Publish" at bounding box center [1493, 23] width 69 height 32
